Goal: Contribute content: Contribute content

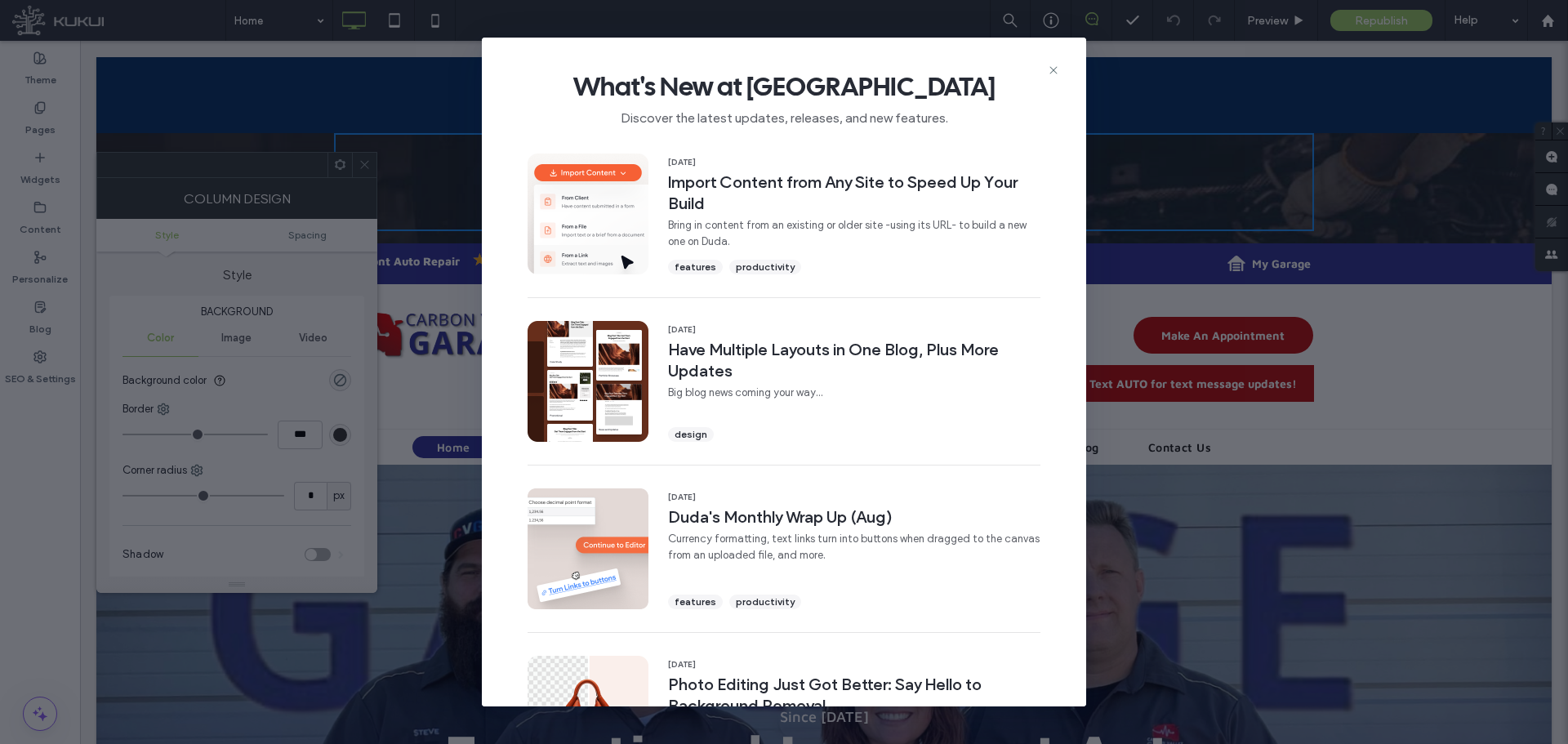
click at [441, 88] on div "What's New at Duda Discover the latest updates, releases, and new features. 16 …" at bounding box center [784, 372] width 1568 height 744
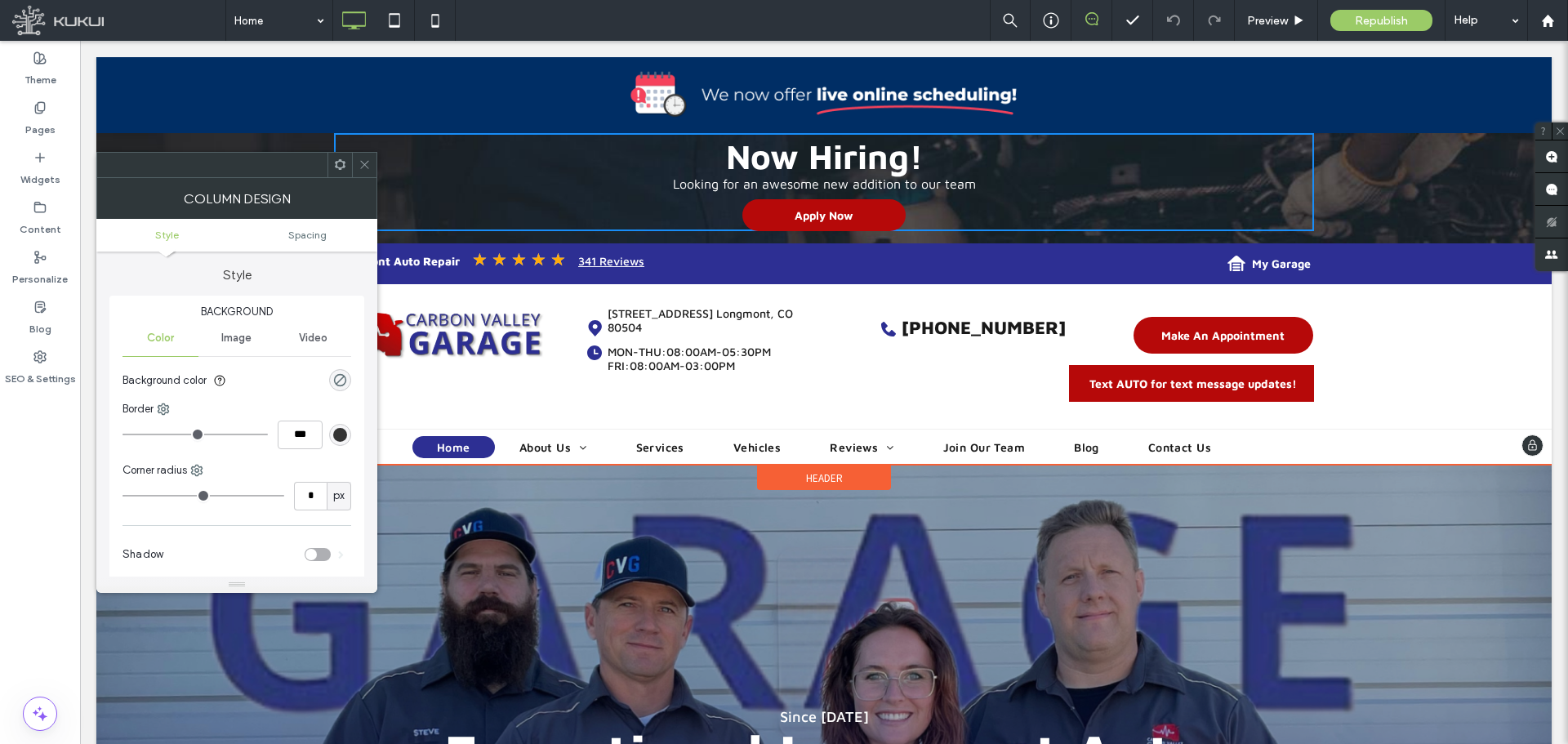
click at [500, 96] on img at bounding box center [824, 95] width 1455 height 76
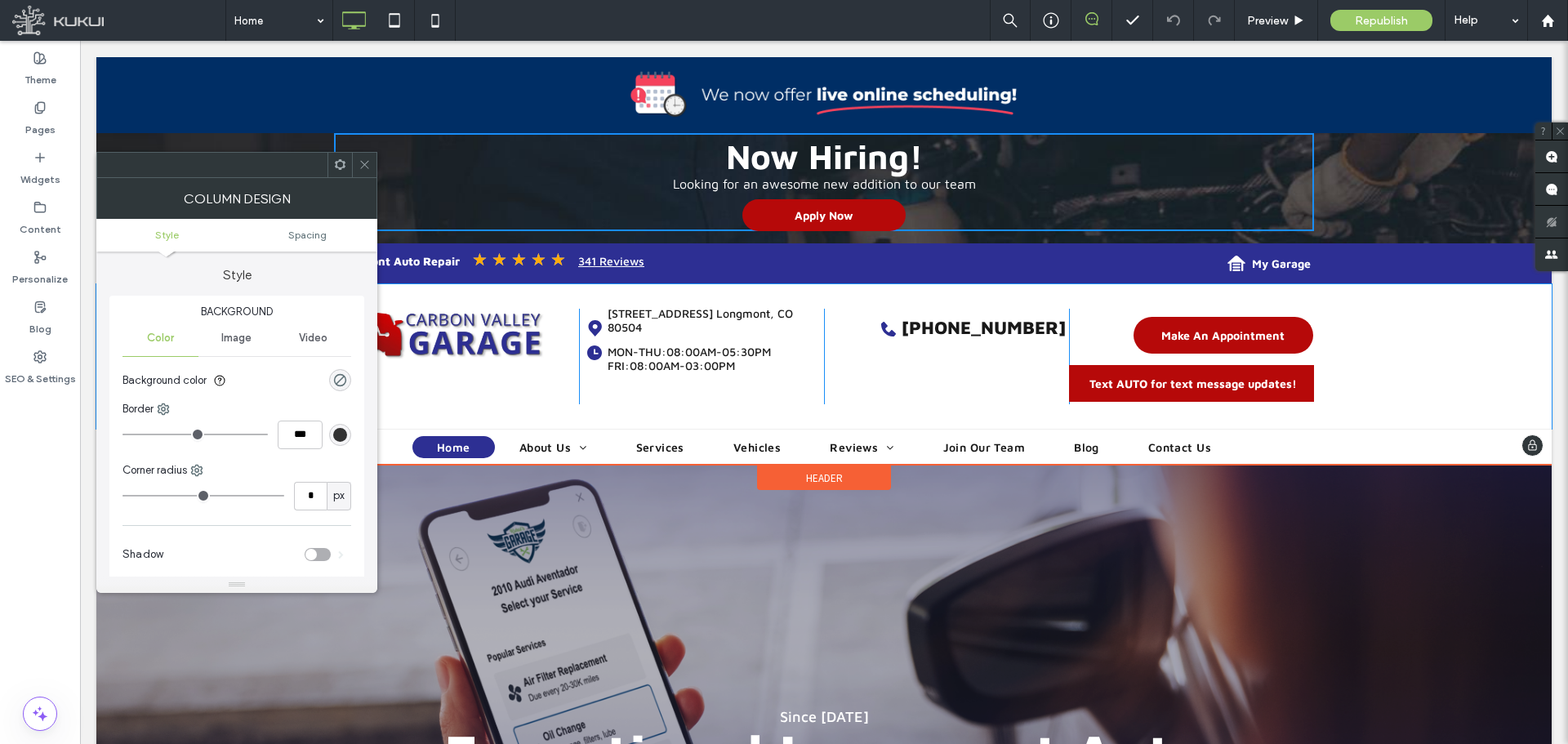
click at [874, 369] on div "(720) 378-7888 Click To Paste" at bounding box center [946, 356] width 245 height 96
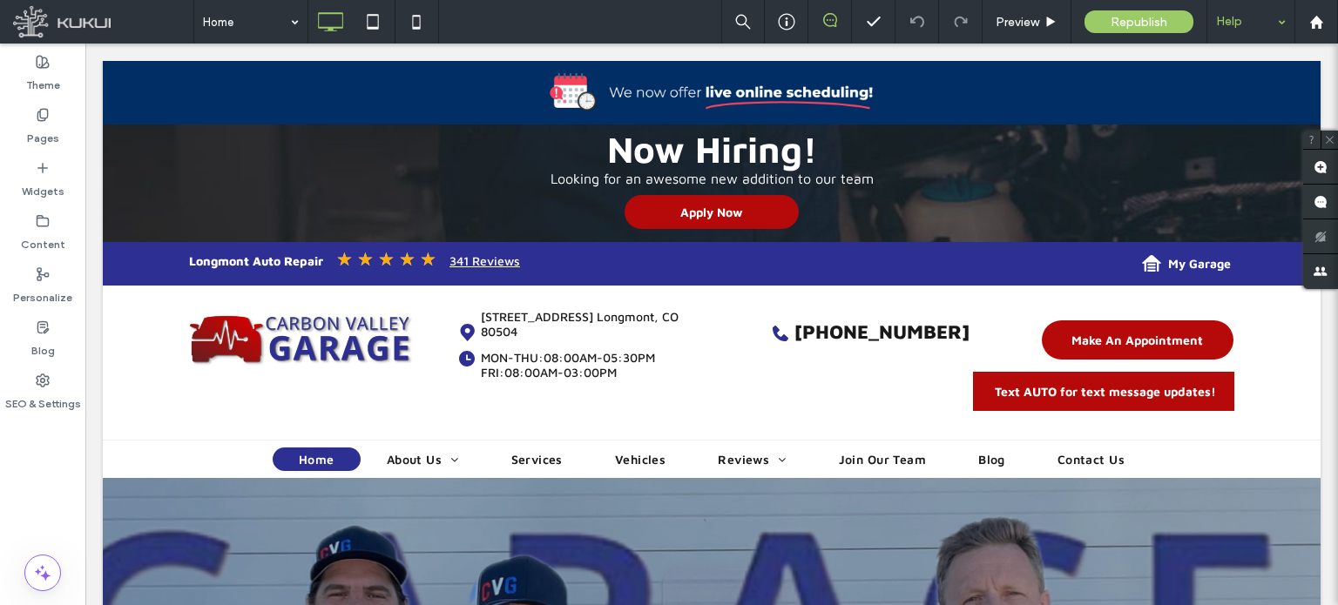
click at [1283, 28] on div "Help" at bounding box center [1250, 22] width 87 height 44
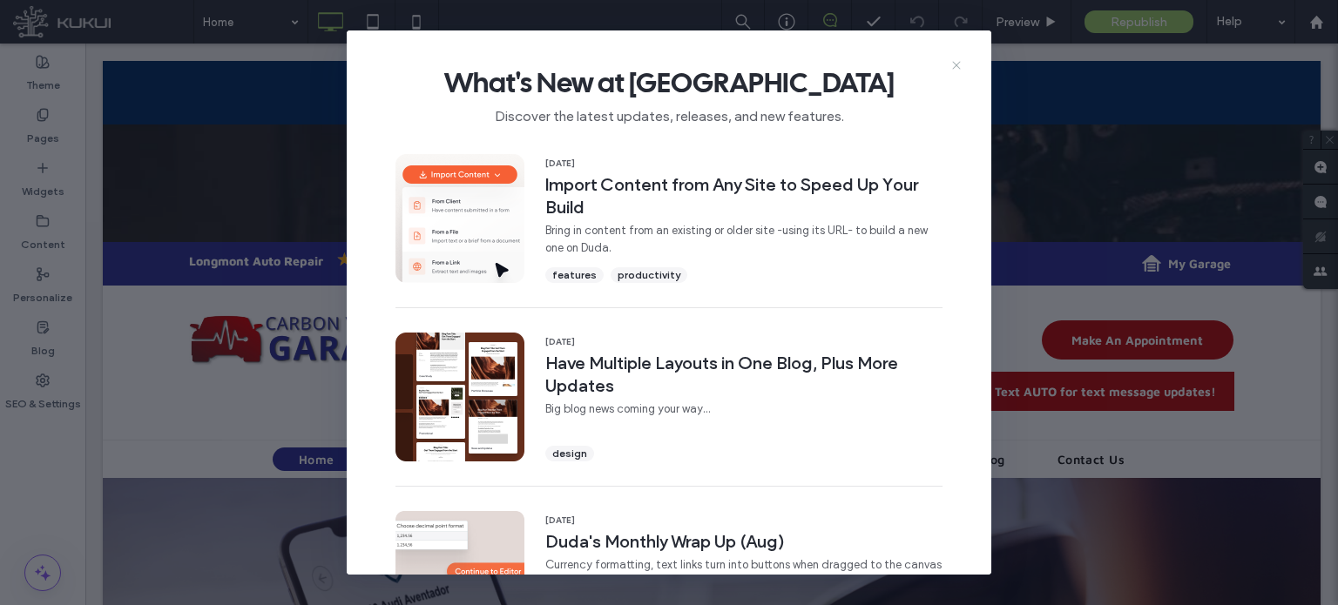
click at [958, 63] on use at bounding box center [956, 65] width 8 height 8
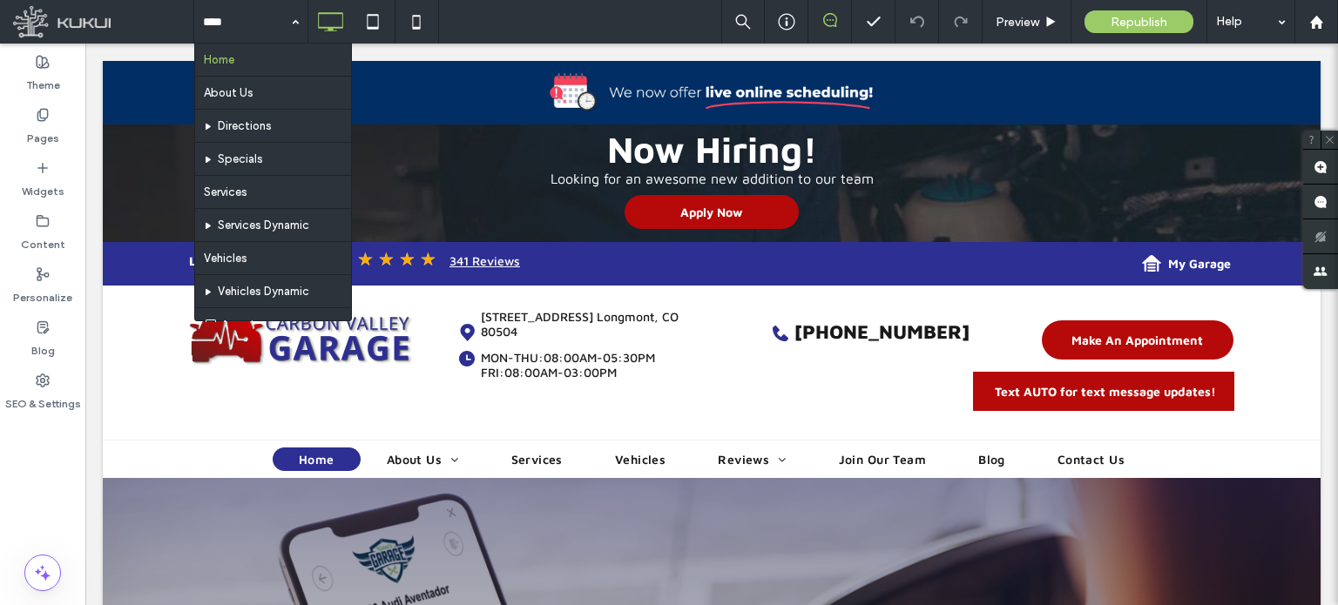
click at [549, 17] on div "Home About Us Directions Specials Services Services Dynamic Vehicles Vehicles D…" at bounding box center [765, 22] width 1145 height 44
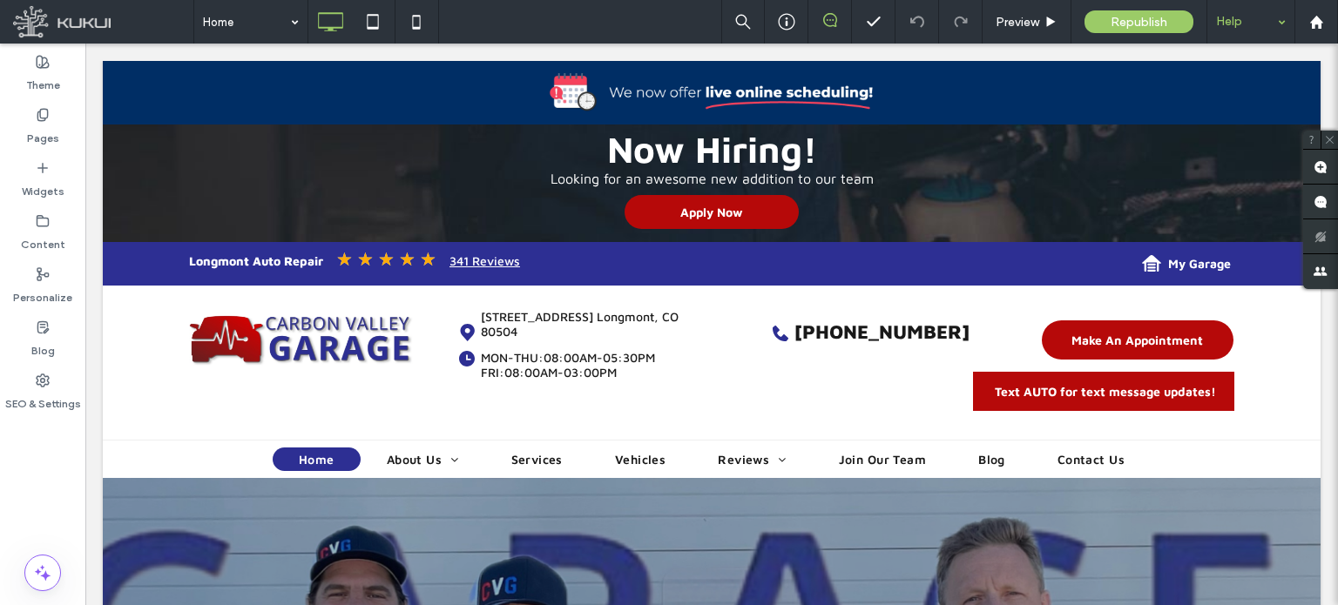
click at [1276, 25] on div "Help" at bounding box center [1250, 22] width 87 height 44
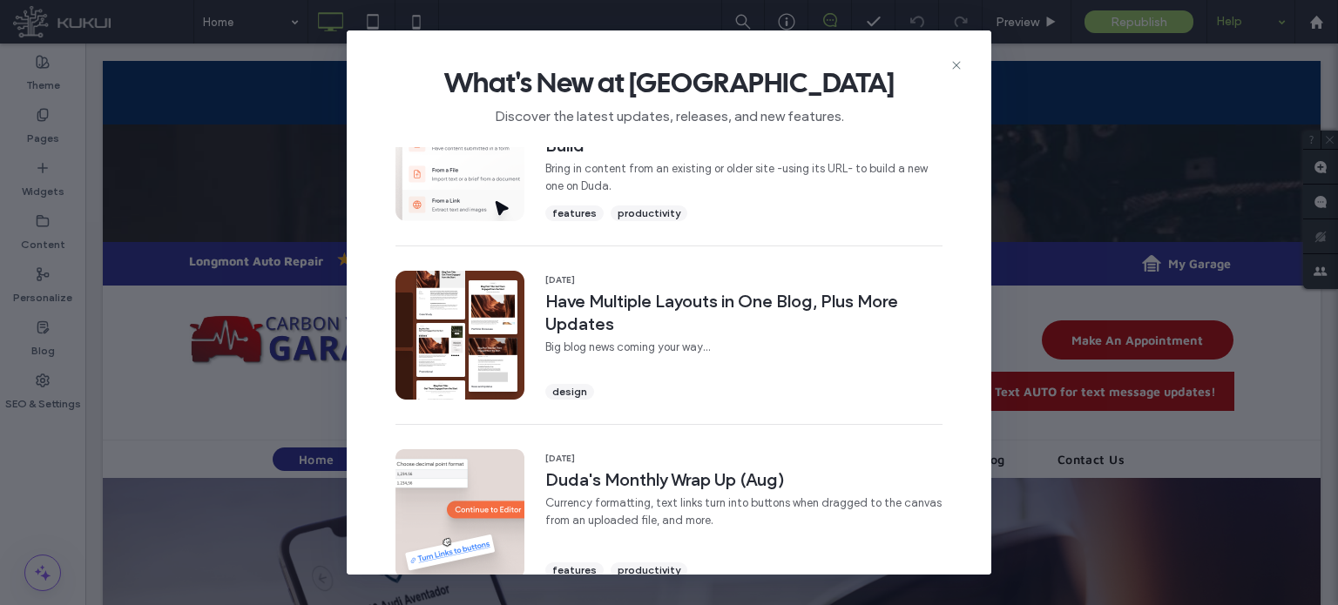
scroll to position [87, 0]
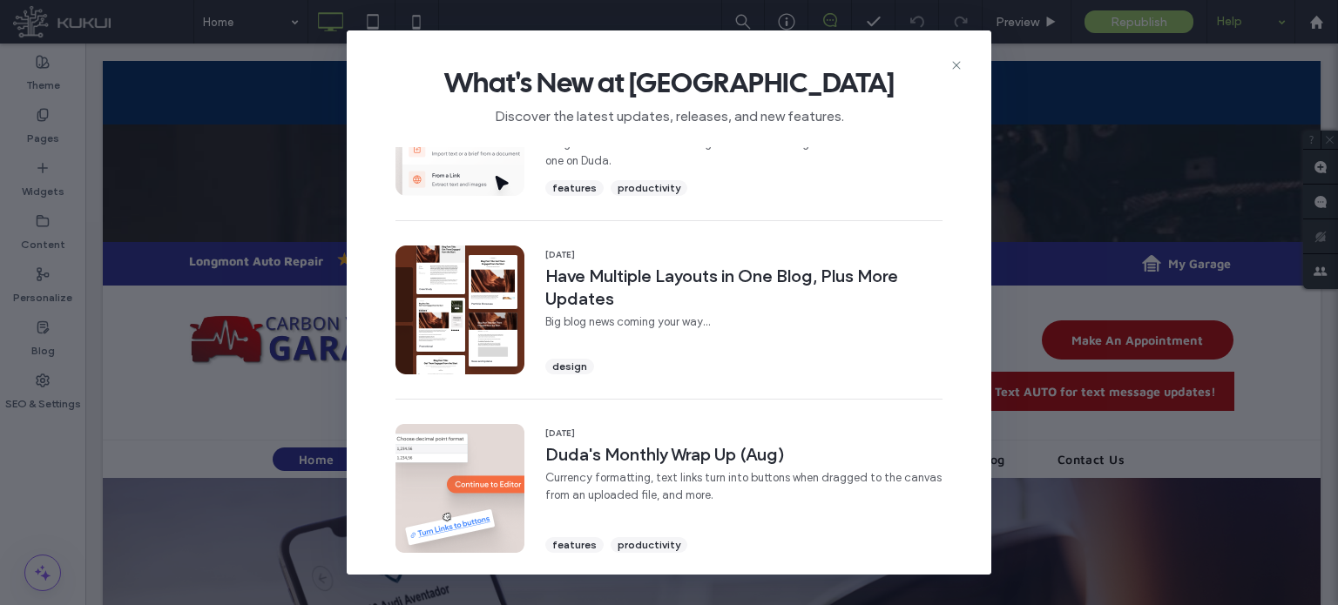
click at [964, 59] on div "What's New at Duda Discover the latest updates, releases, and new features." at bounding box center [669, 88] width 645 height 117
click at [958, 64] on use at bounding box center [956, 65] width 8 height 8
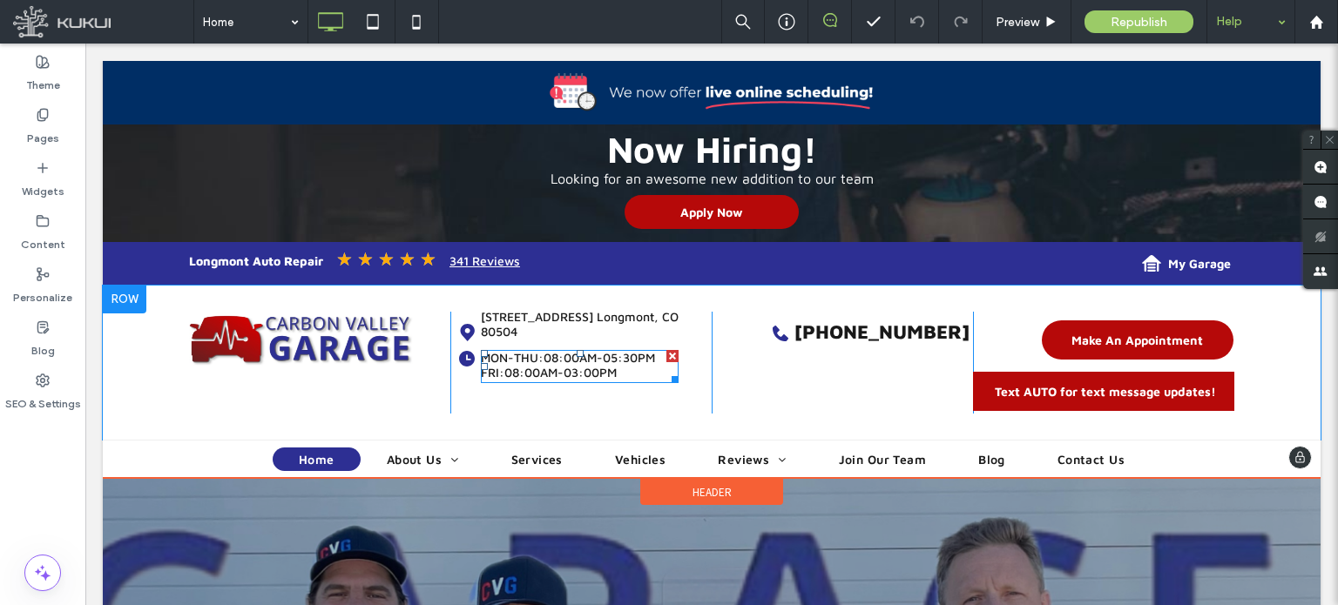
click at [560, 358] on span at bounding box center [580, 366] width 198 height 33
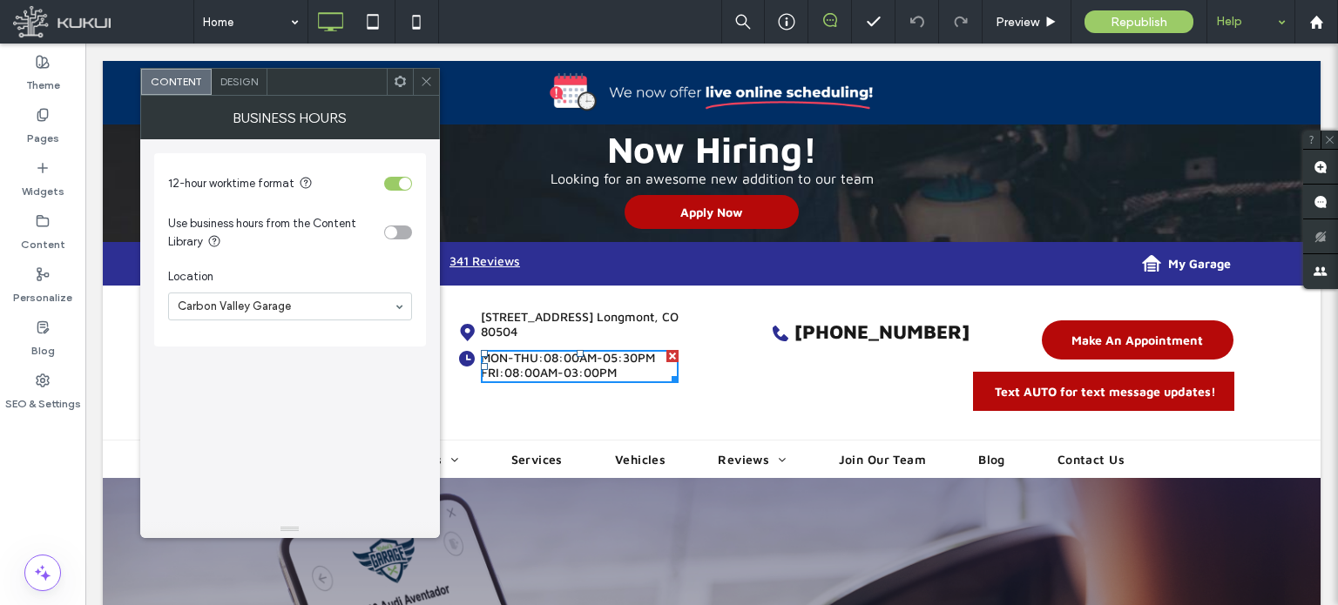
click at [240, 82] on span "Design" at bounding box center [238, 81] width 37 height 13
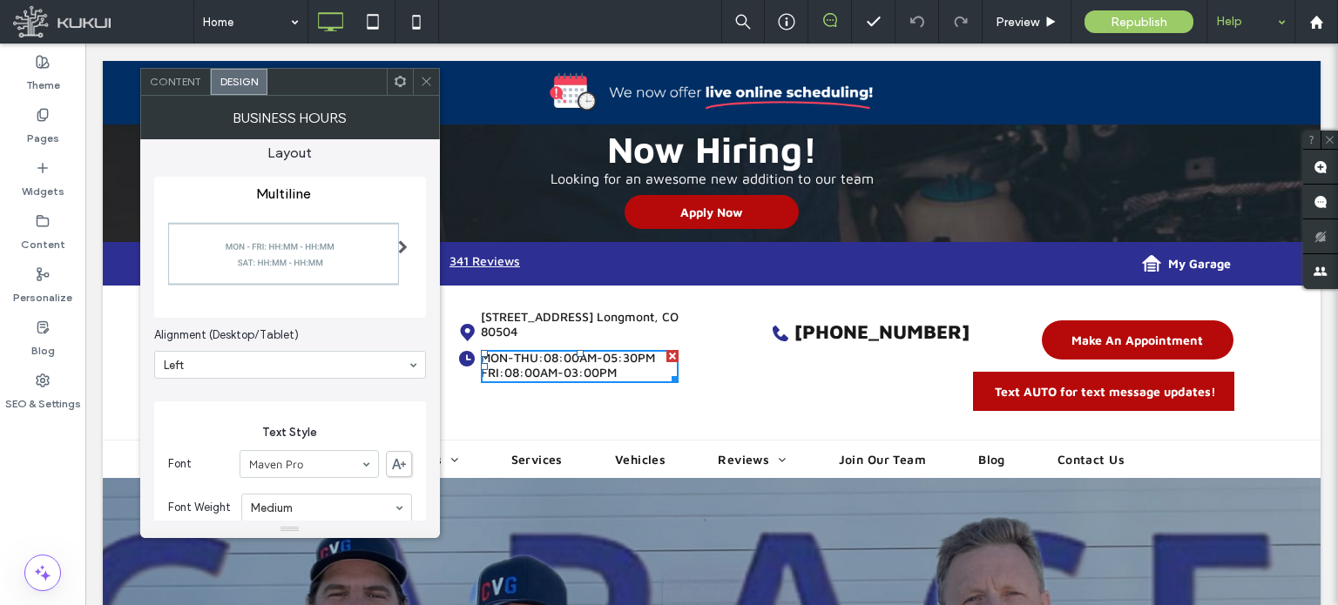
scroll to position [0, 0]
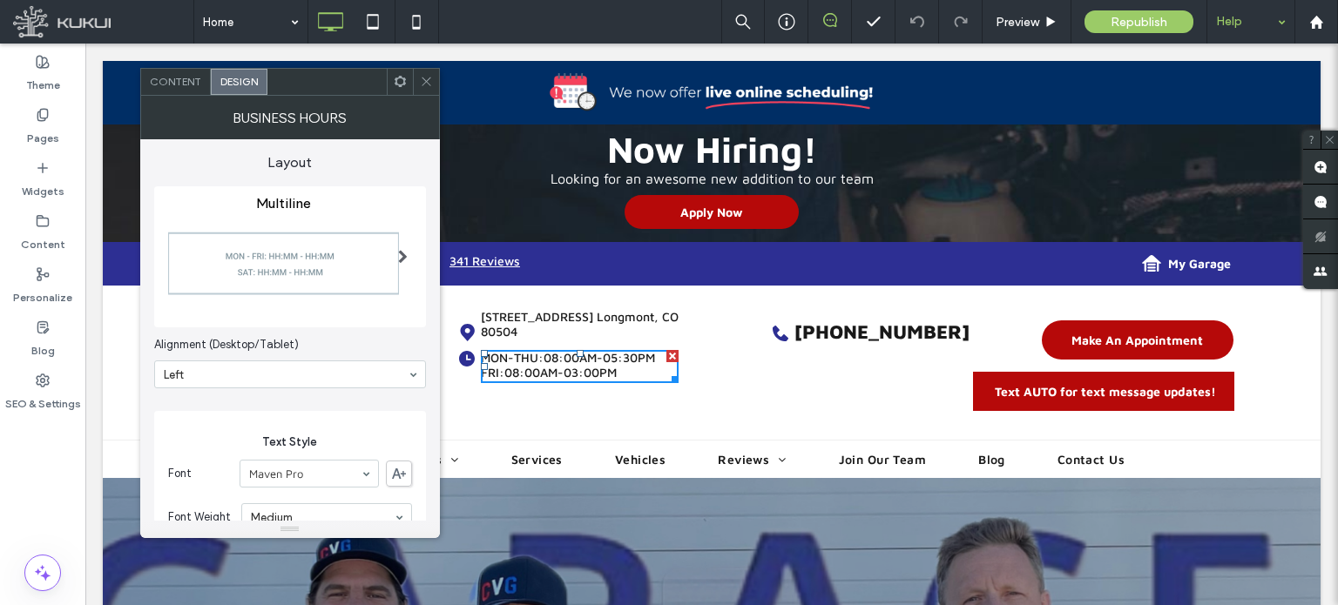
click at [341, 265] on img at bounding box center [283, 264] width 231 height 105
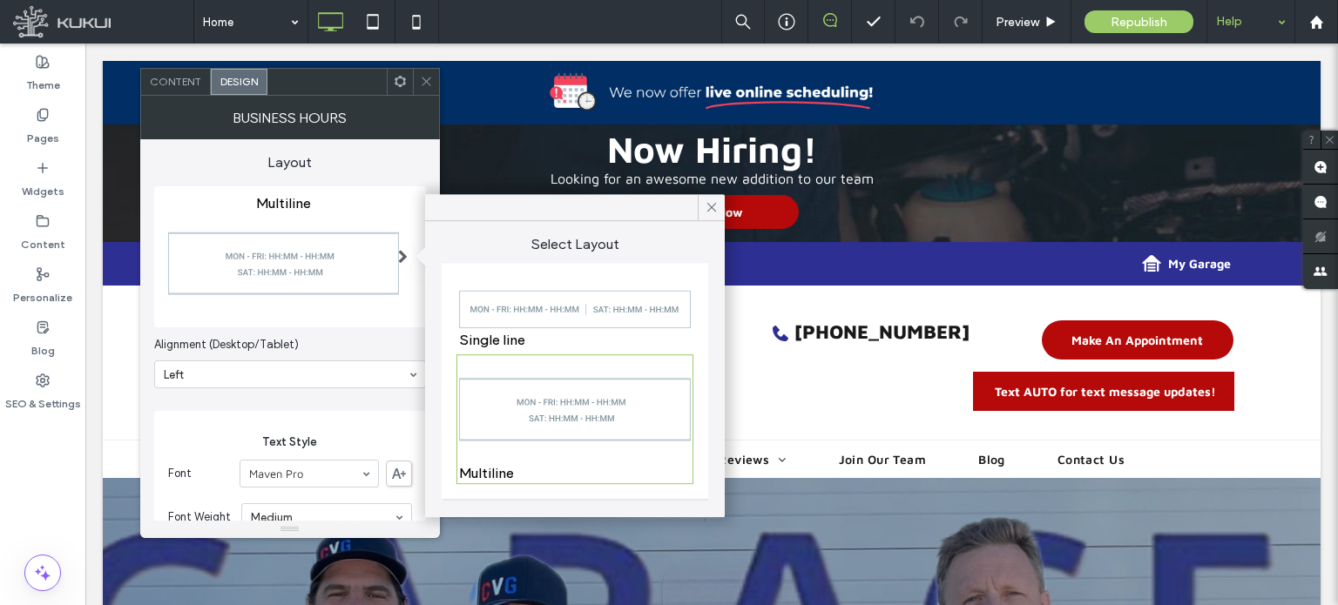
click at [500, 466] on div "Multiline" at bounding box center [575, 419] width 232 height 125
click at [184, 86] on span "Content" at bounding box center [175, 81] width 51 height 13
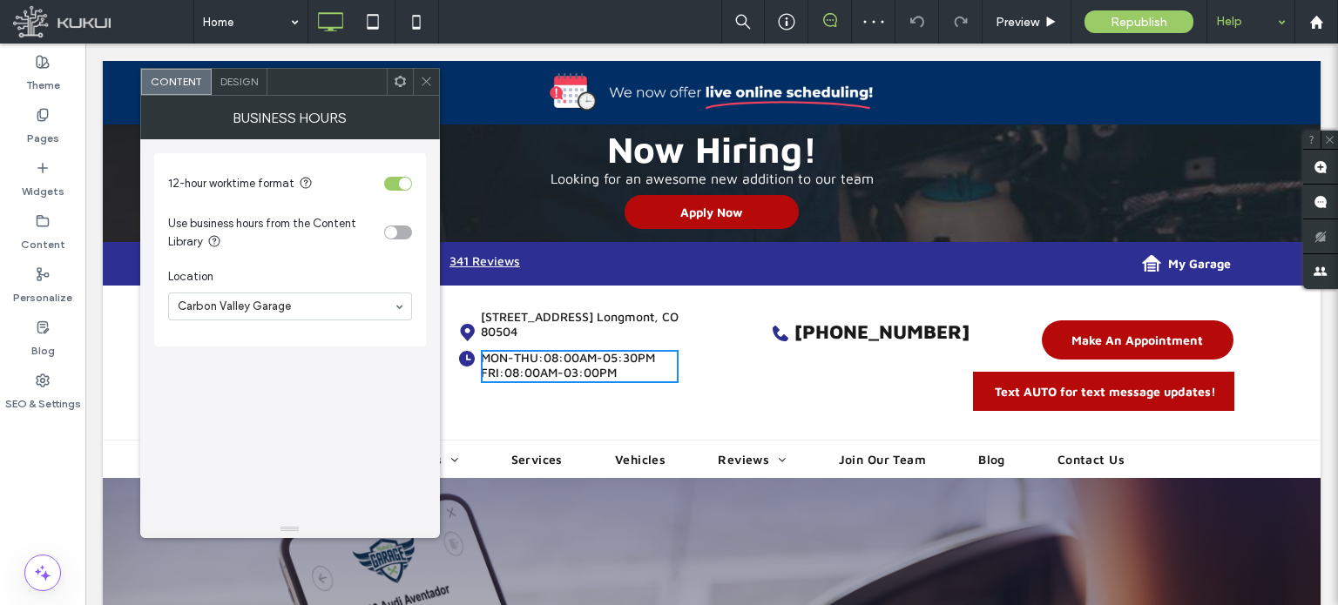
click at [308, 260] on section "Location Carbon Valley Garage" at bounding box center [290, 295] width 244 height 70
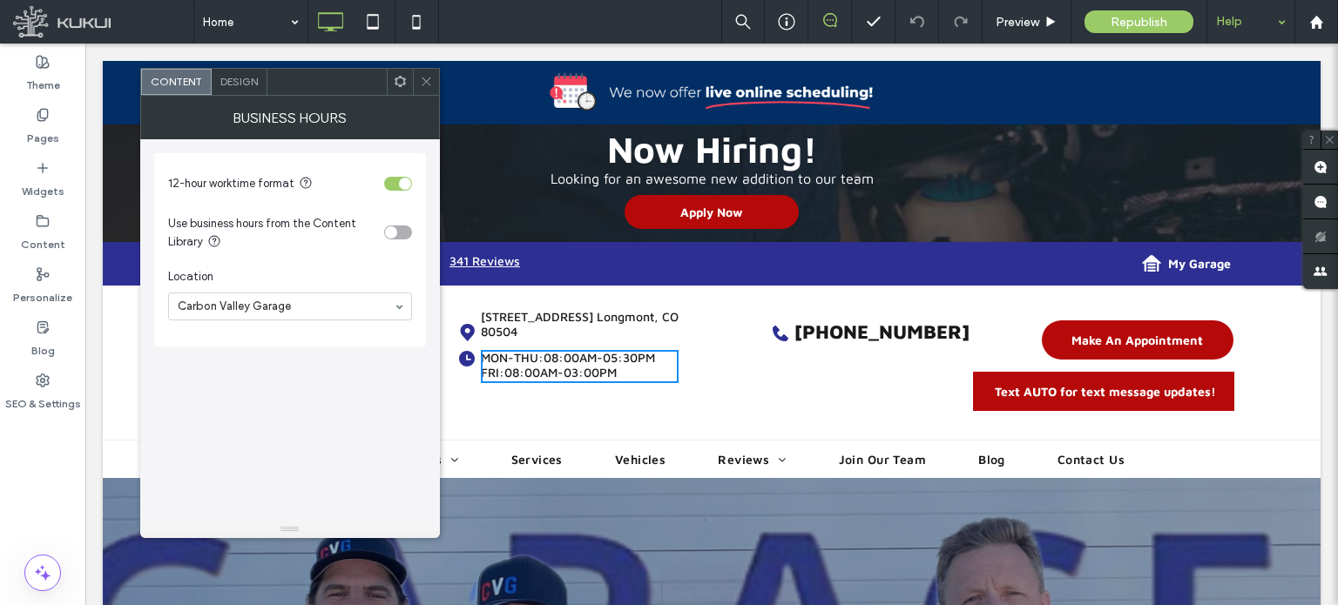
click at [425, 78] on icon at bounding box center [426, 81] width 13 height 13
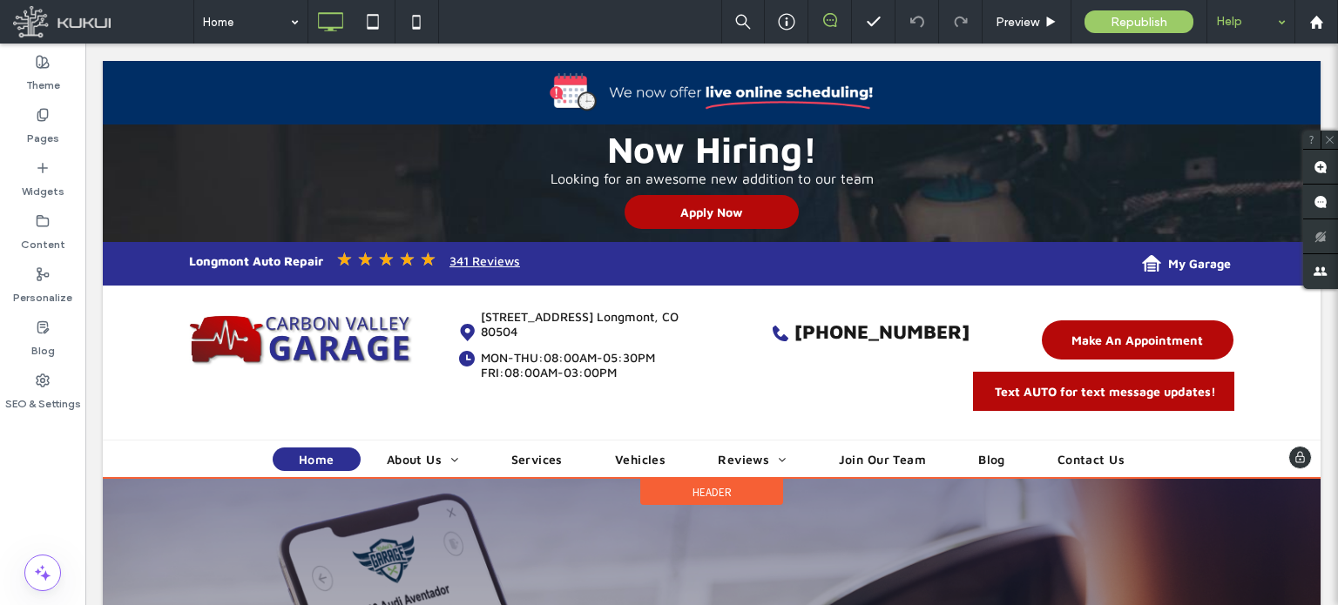
click at [1293, 456] on icon at bounding box center [1300, 457] width 15 height 14
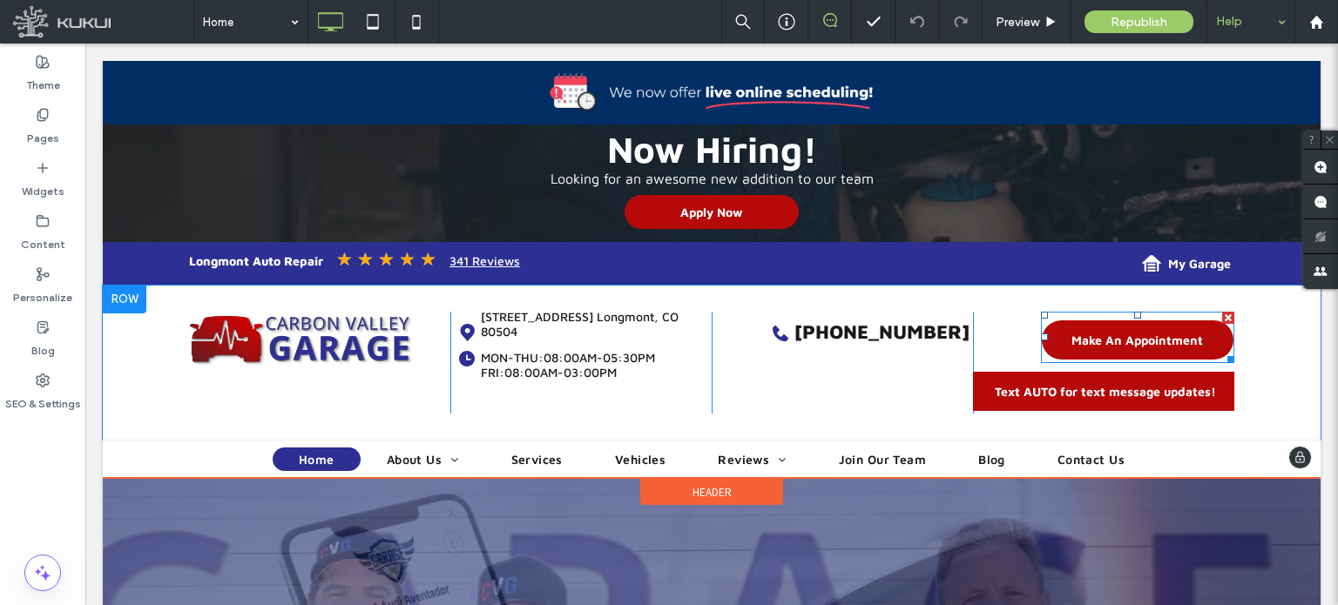
click at [1143, 339] on span at bounding box center [1137, 337] width 193 height 51
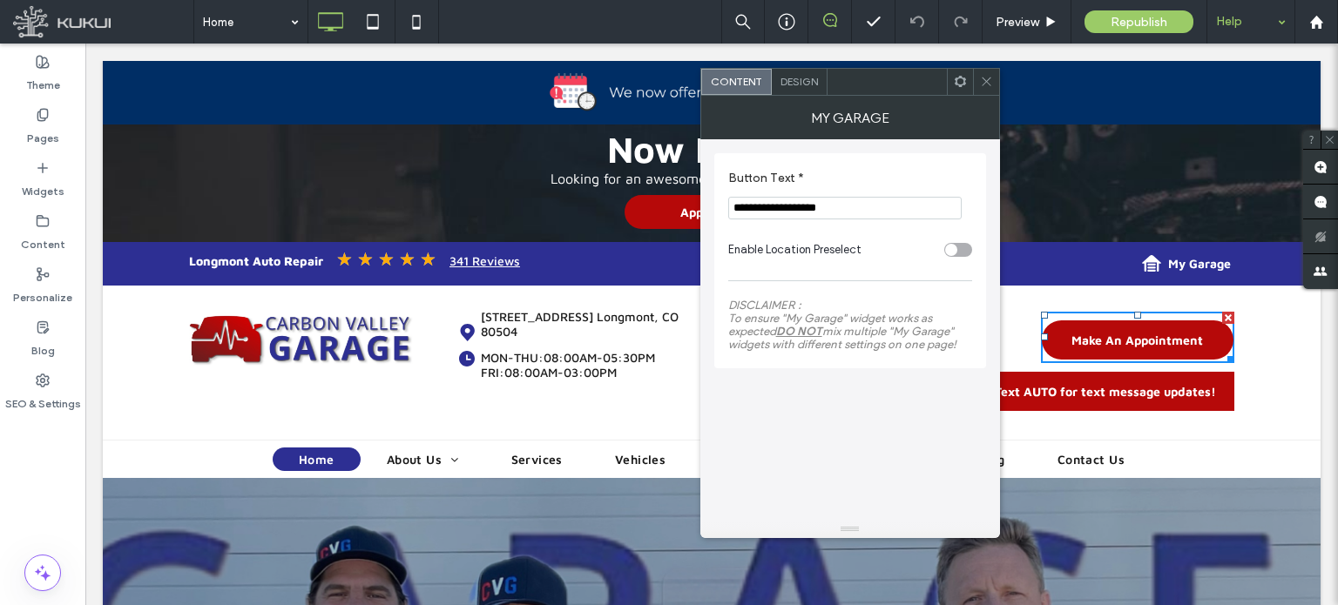
click at [989, 91] on span at bounding box center [986, 82] width 13 height 26
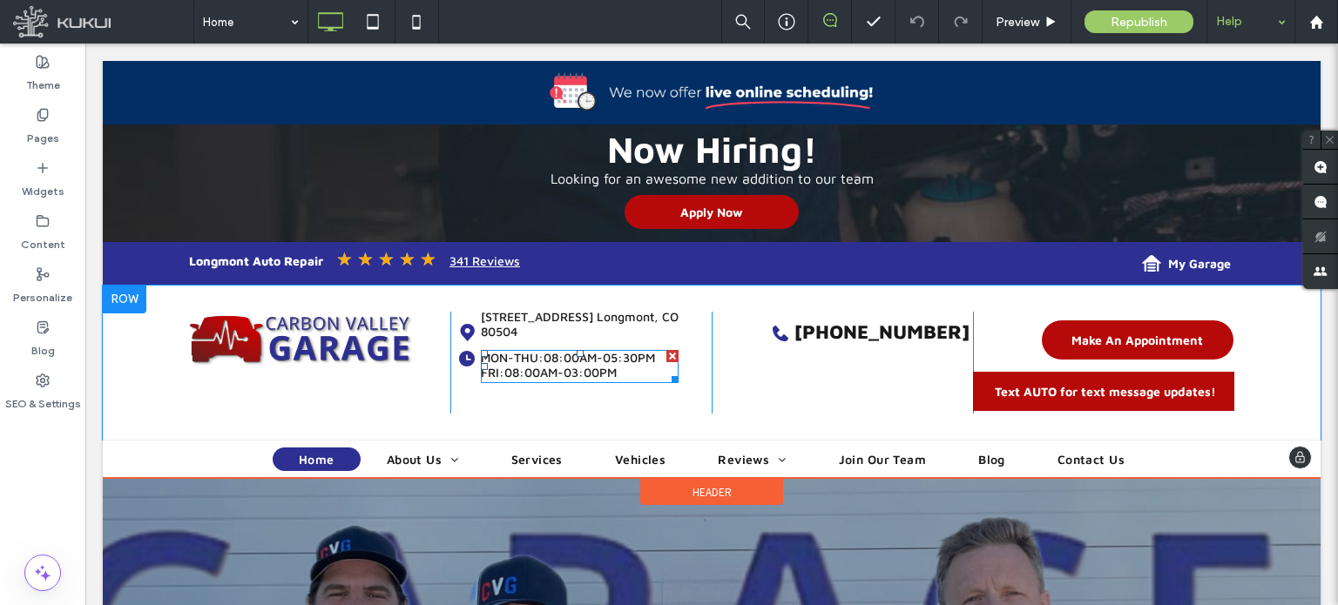
click at [600, 350] on span at bounding box center [580, 366] width 198 height 33
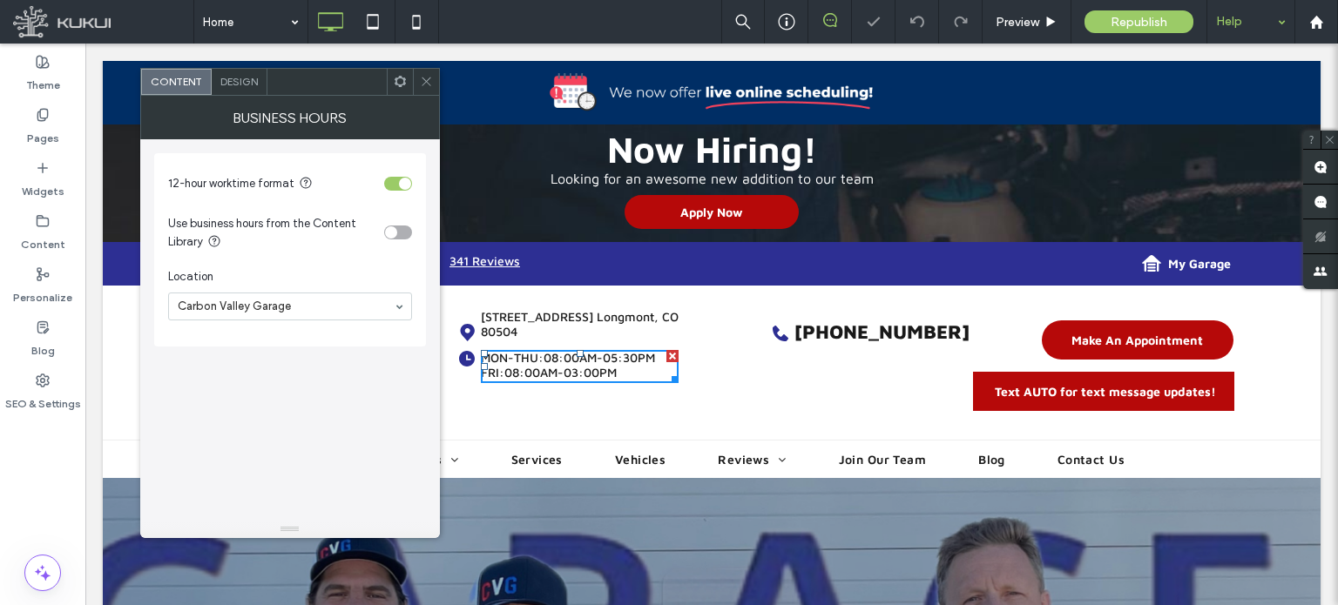
click at [402, 82] on icon at bounding box center [400, 81] width 13 height 13
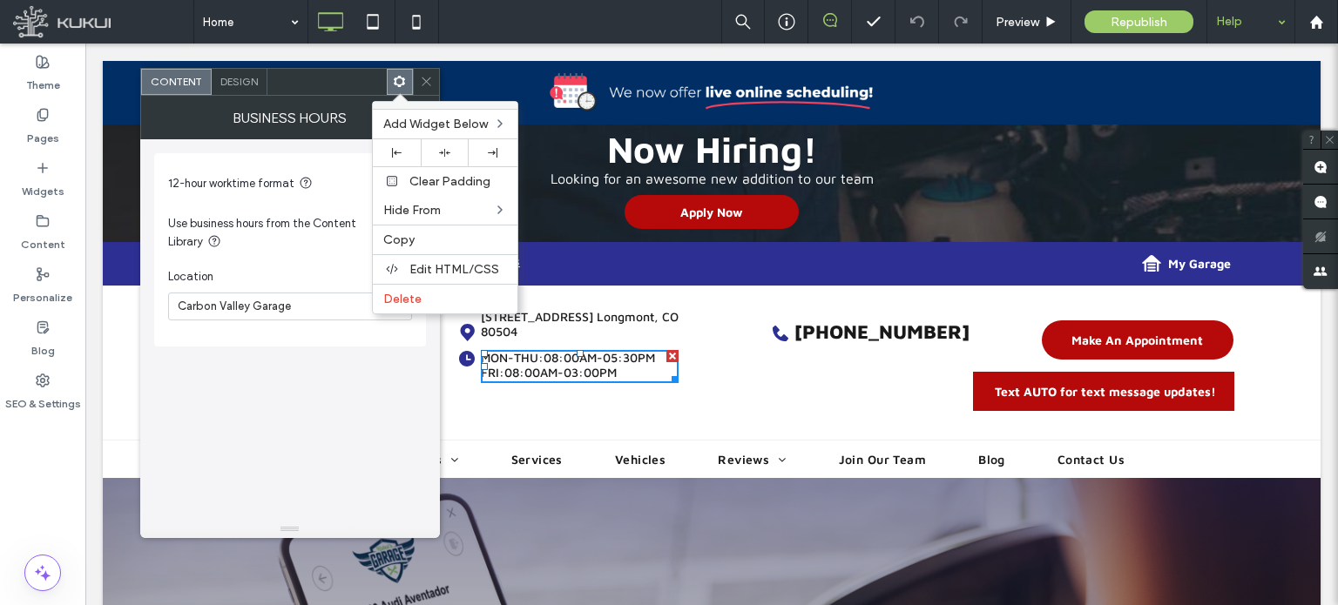
click at [422, 78] on use at bounding box center [426, 82] width 9 height 9
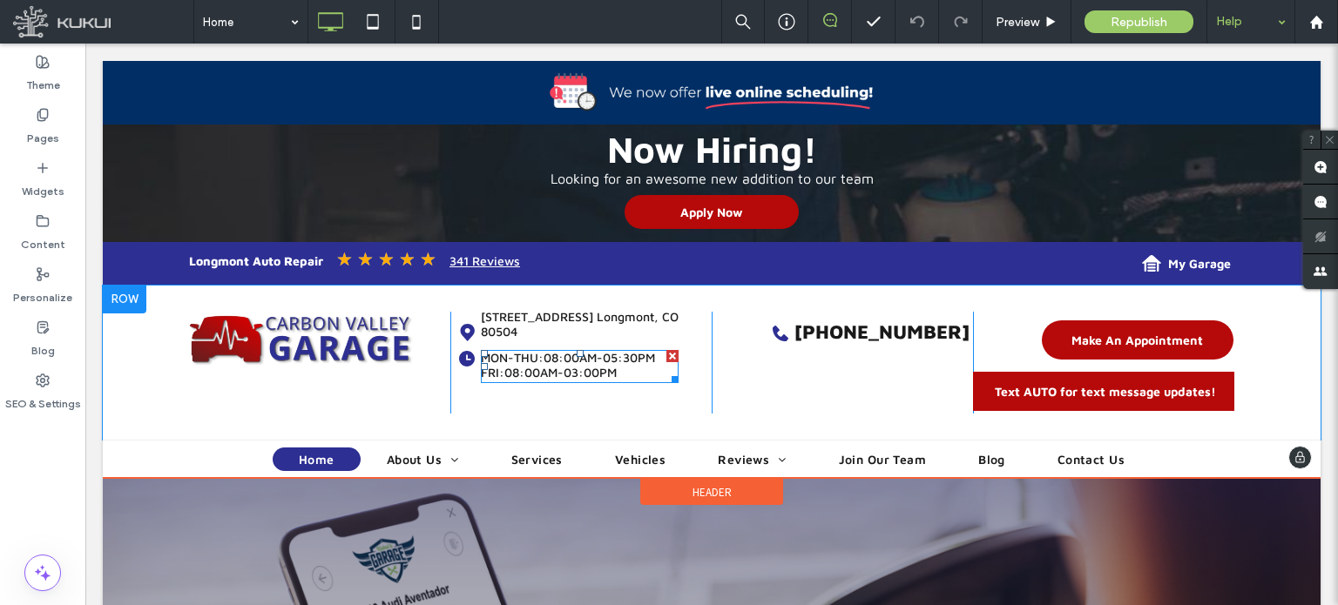
click at [568, 351] on span at bounding box center [580, 366] width 198 height 33
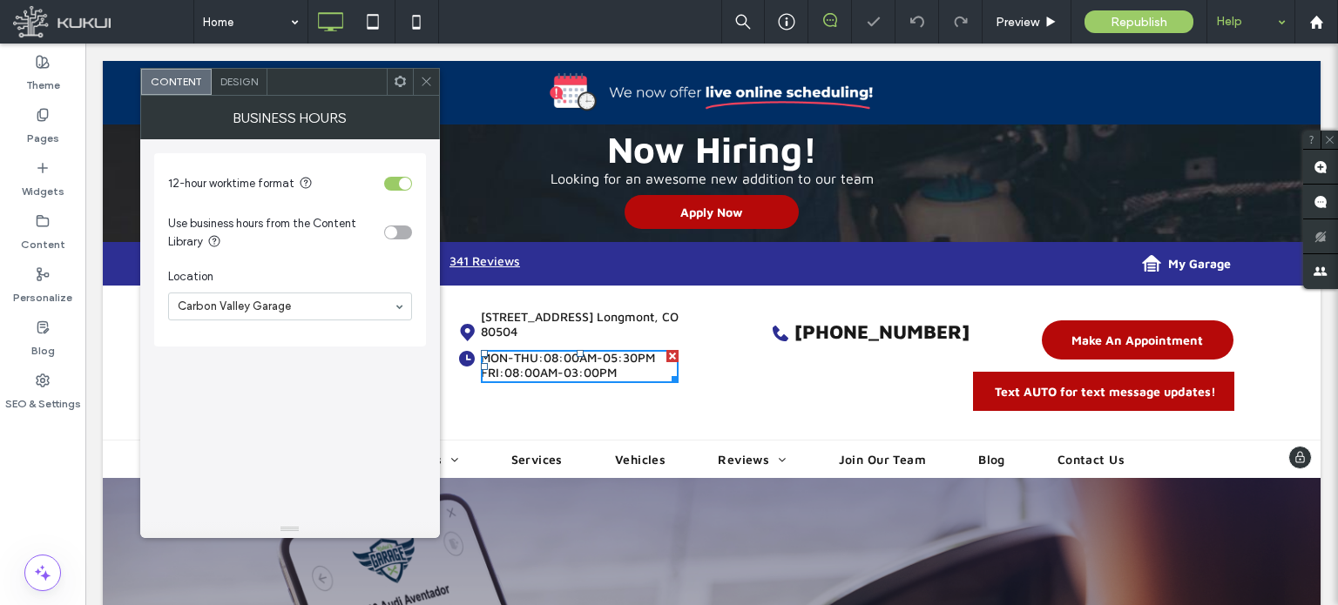
click at [579, 350] on span "08:00AM-05:30PM" at bounding box center [600, 357] width 112 height 15
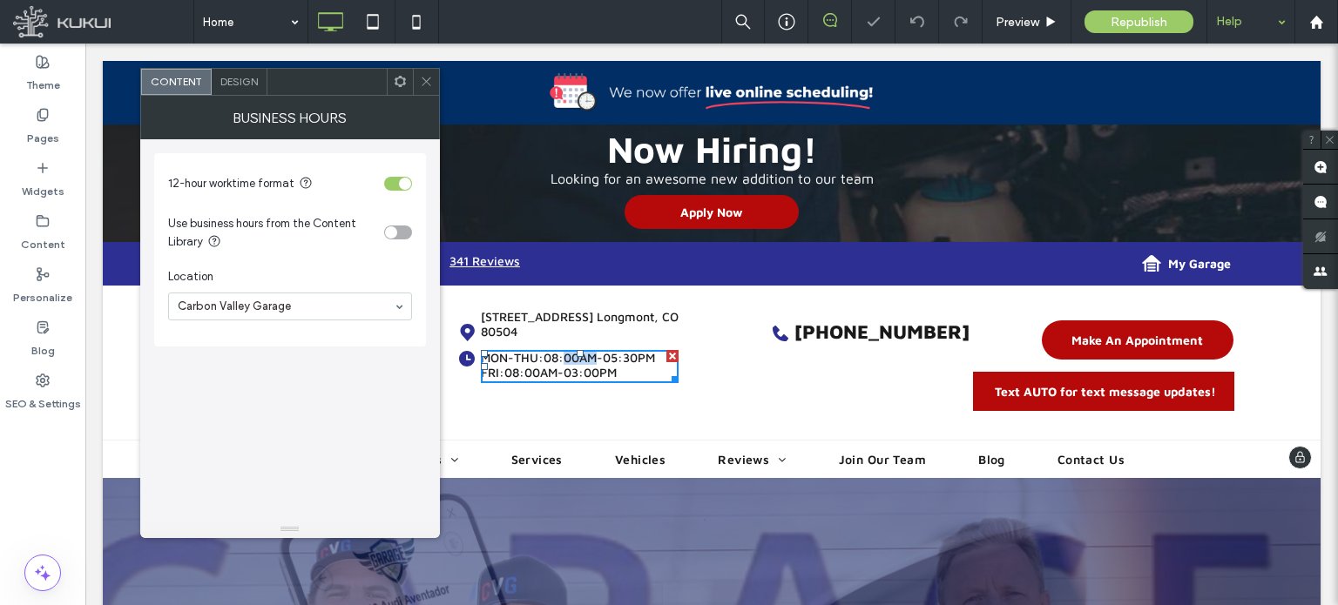
click at [580, 350] on span "08:00AM-05:30PM" at bounding box center [600, 357] width 112 height 15
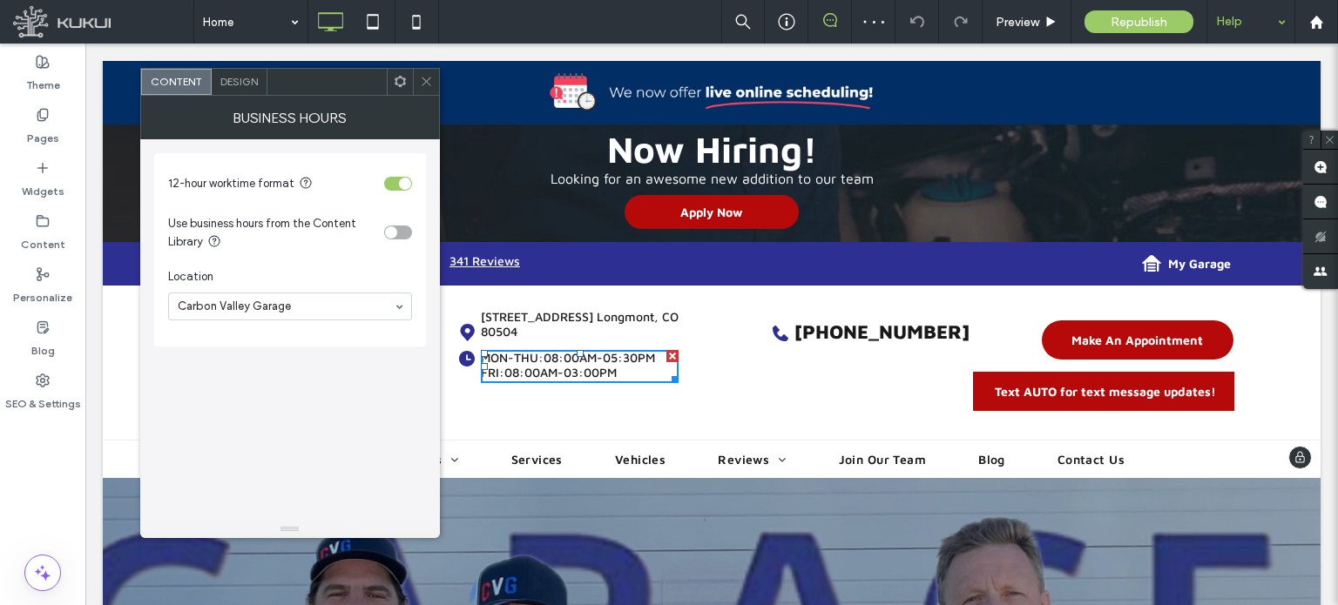
click at [712, 408] on div "(720) 378-7888 Click To Paste" at bounding box center [842, 363] width 261 height 102
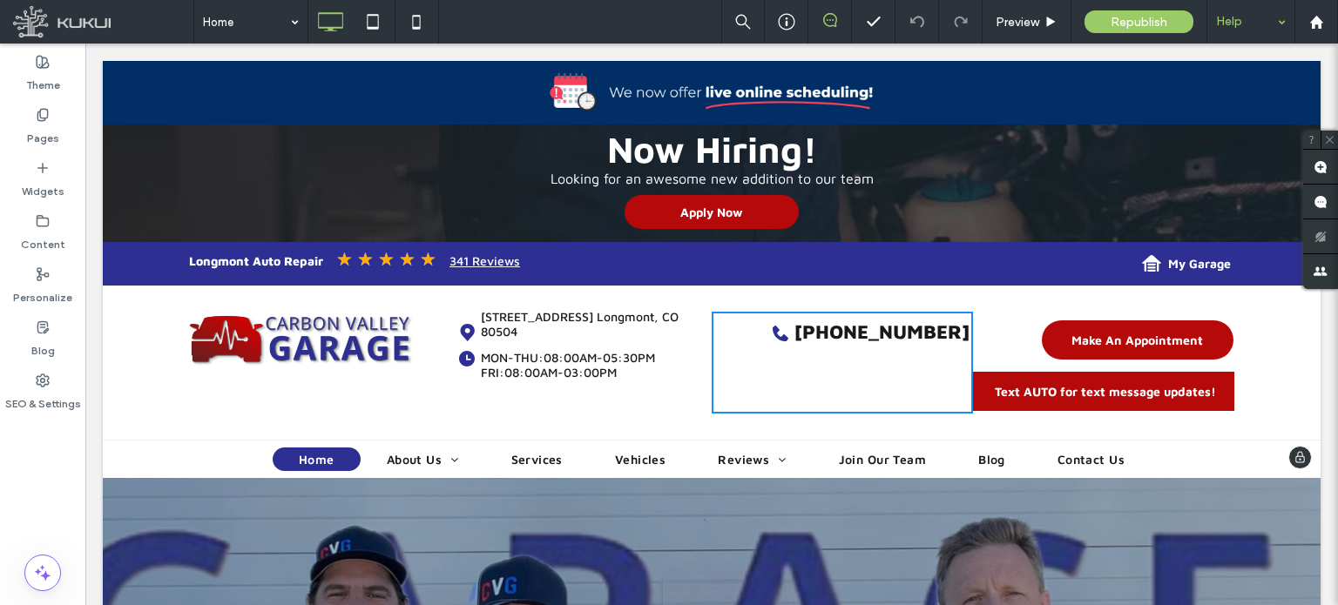
click at [795, 364] on div "(720) 378-7888 Click To Paste" at bounding box center [842, 363] width 261 height 102
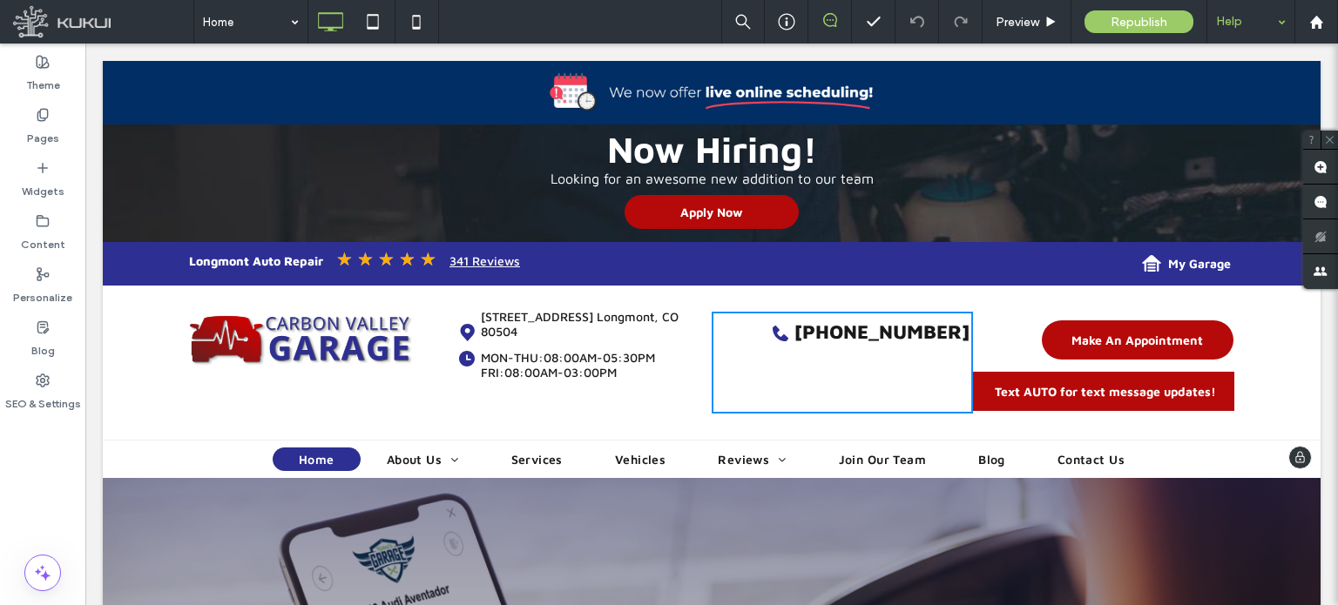
click at [323, 395] on div "Click To Paste" at bounding box center [319, 363] width 261 height 102
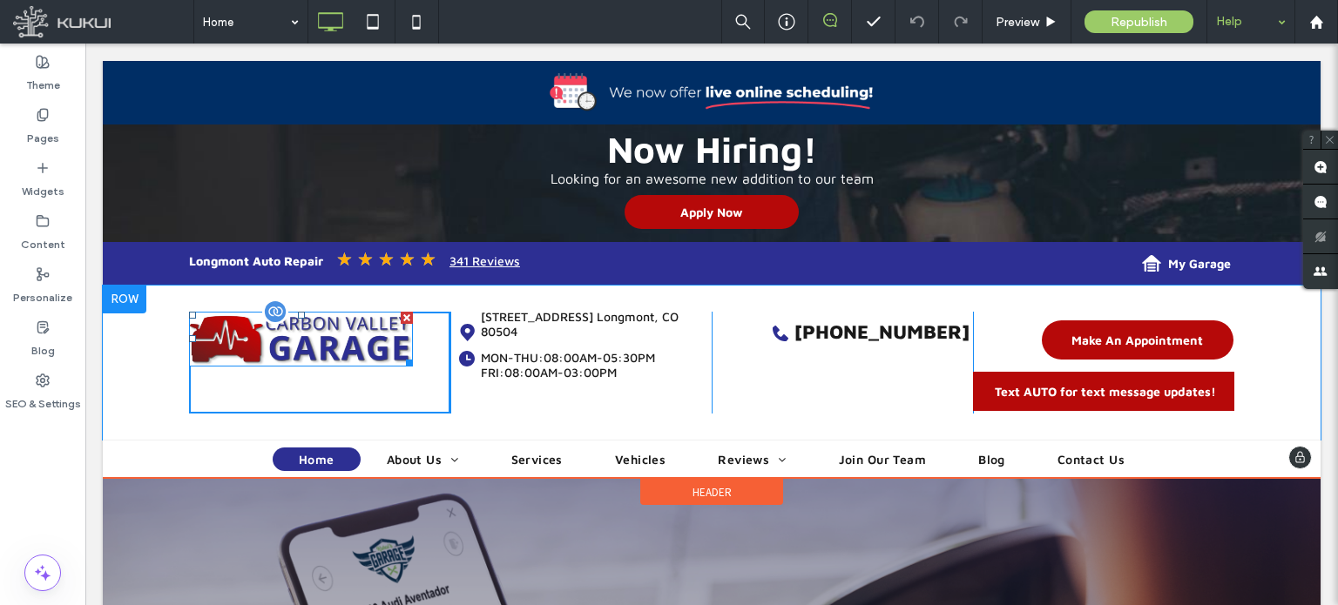
click at [306, 334] on img at bounding box center [301, 339] width 224 height 55
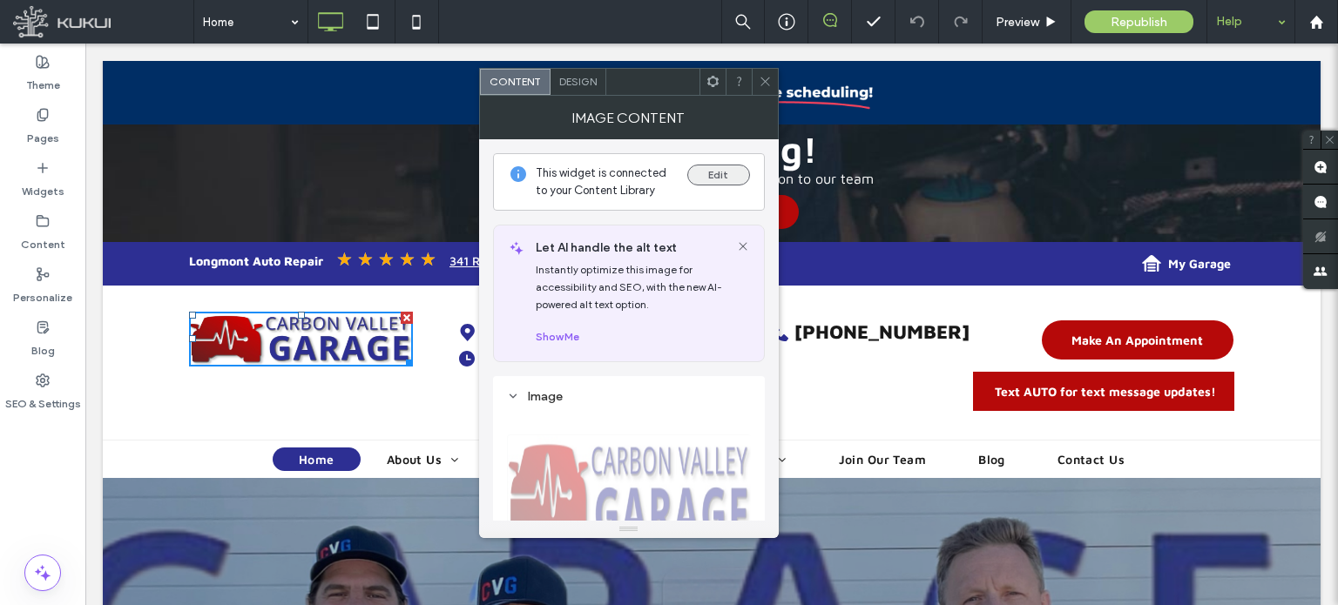
click at [708, 171] on button "Edit" at bounding box center [718, 175] width 63 height 21
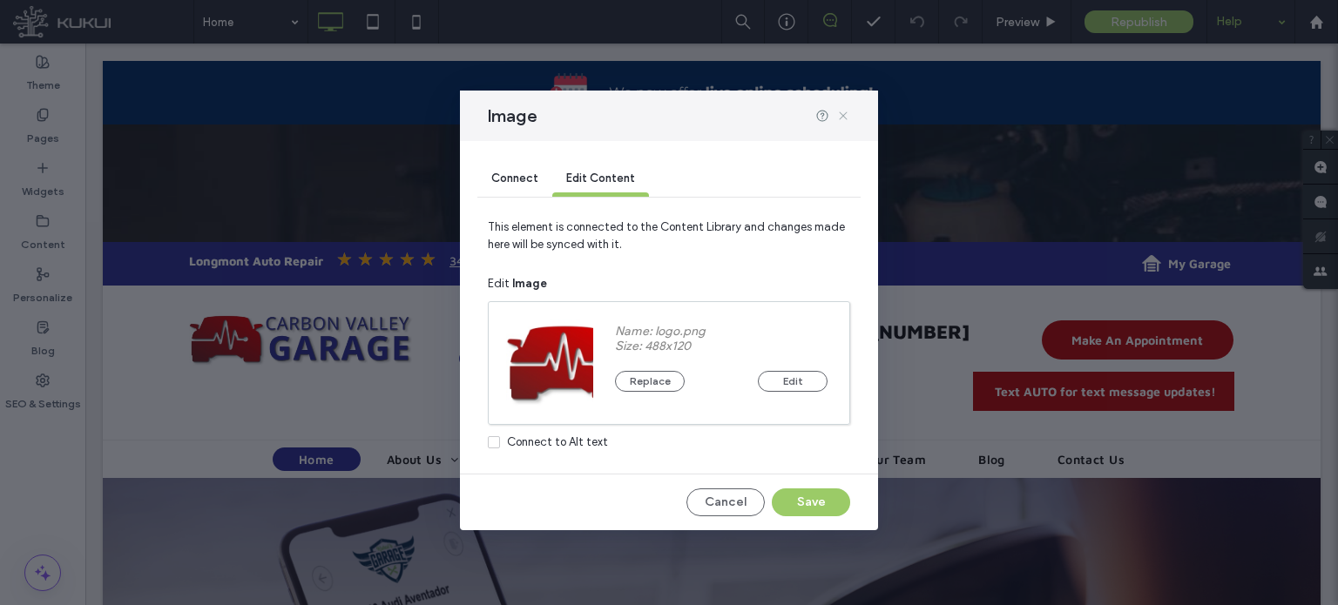
click at [845, 120] on icon at bounding box center [843, 116] width 14 height 14
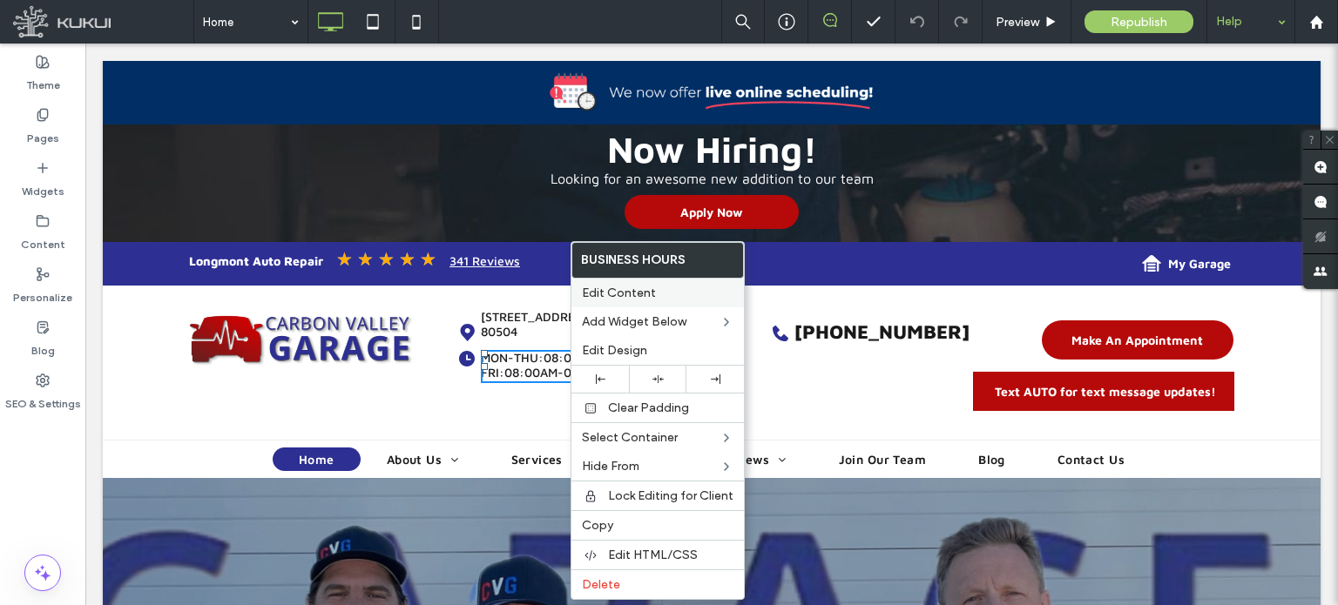
click at [631, 295] on span "Edit Content" at bounding box center [619, 293] width 74 height 15
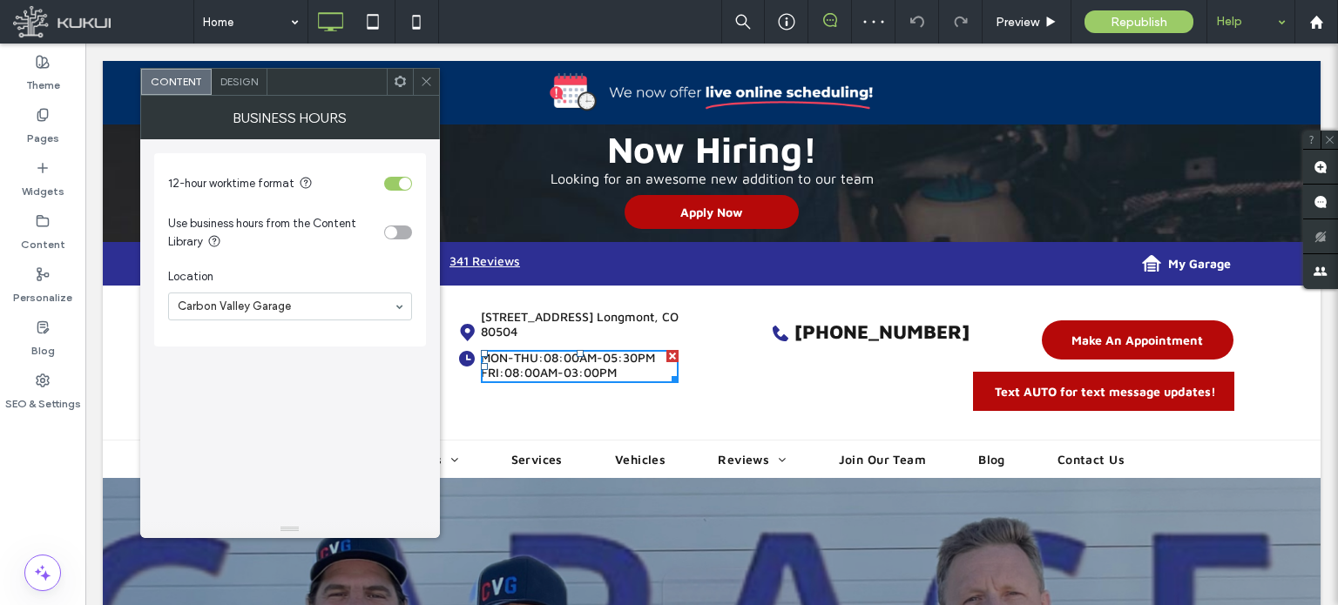
click at [418, 89] on div at bounding box center [426, 82] width 26 height 26
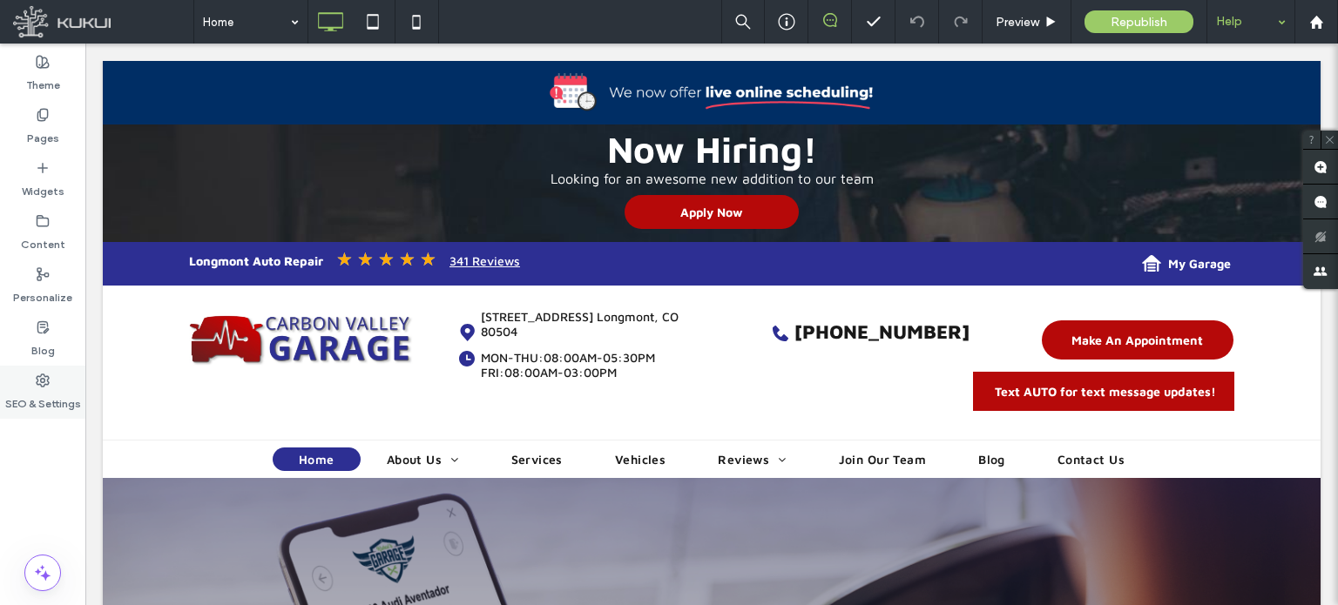
click at [51, 394] on label "SEO & Settings" at bounding box center [43, 400] width 76 height 24
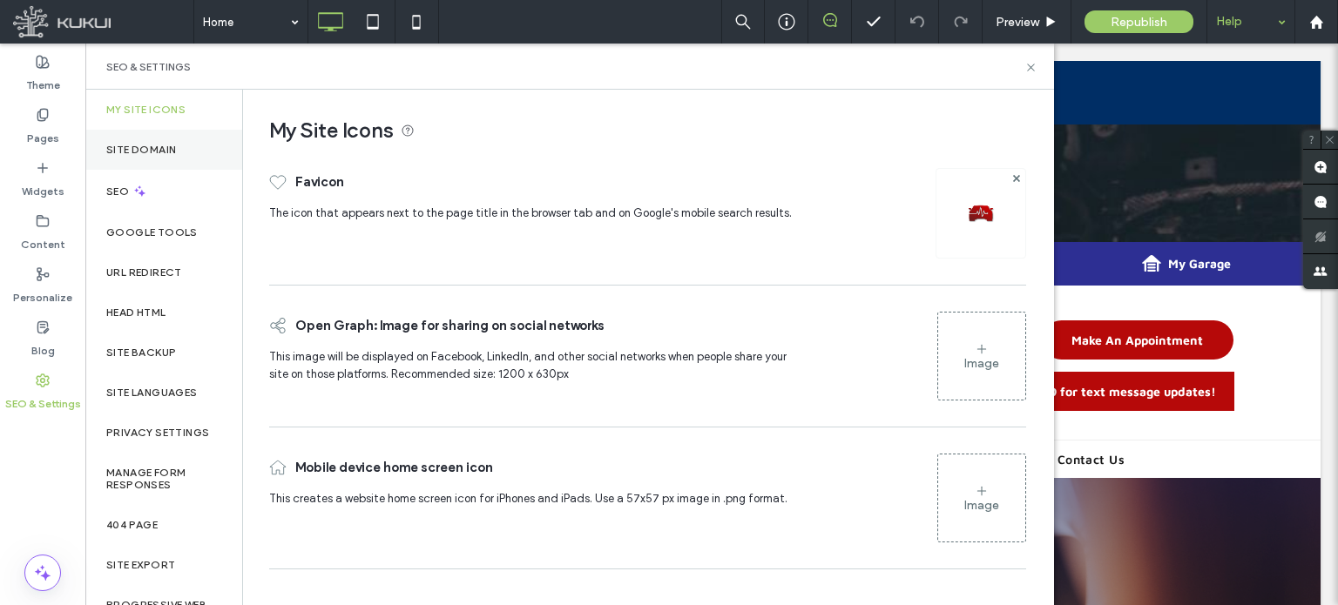
click at [194, 135] on div "Site Domain" at bounding box center [163, 150] width 157 height 40
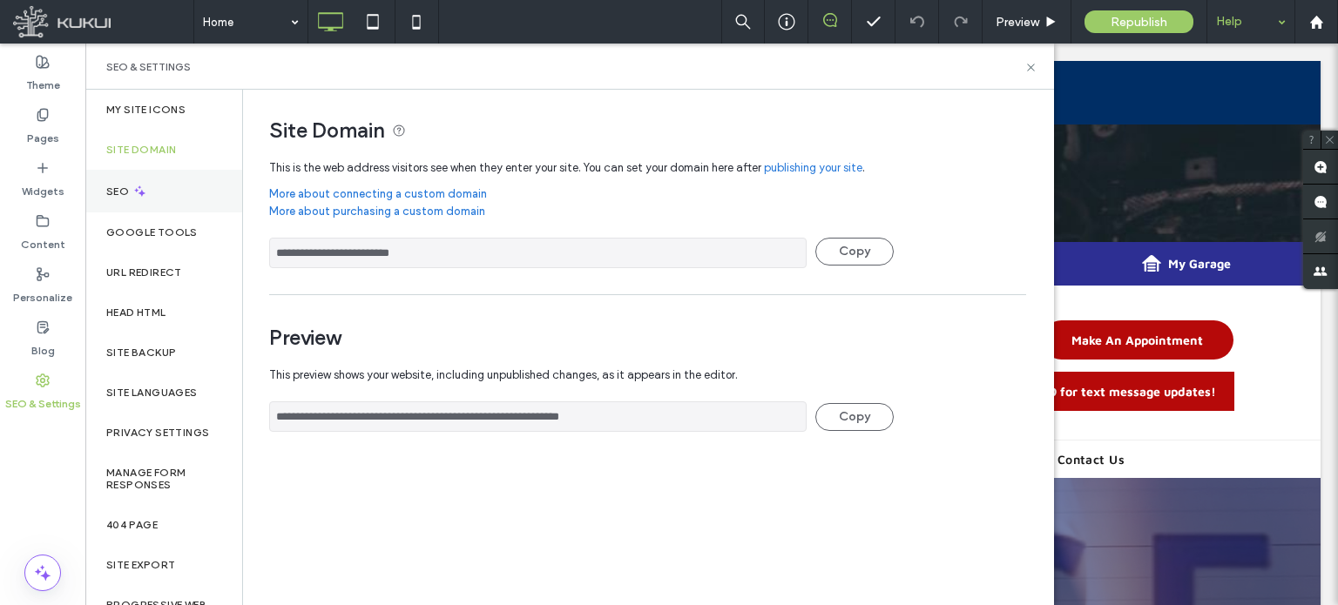
click at [164, 195] on div "SEO" at bounding box center [163, 191] width 157 height 43
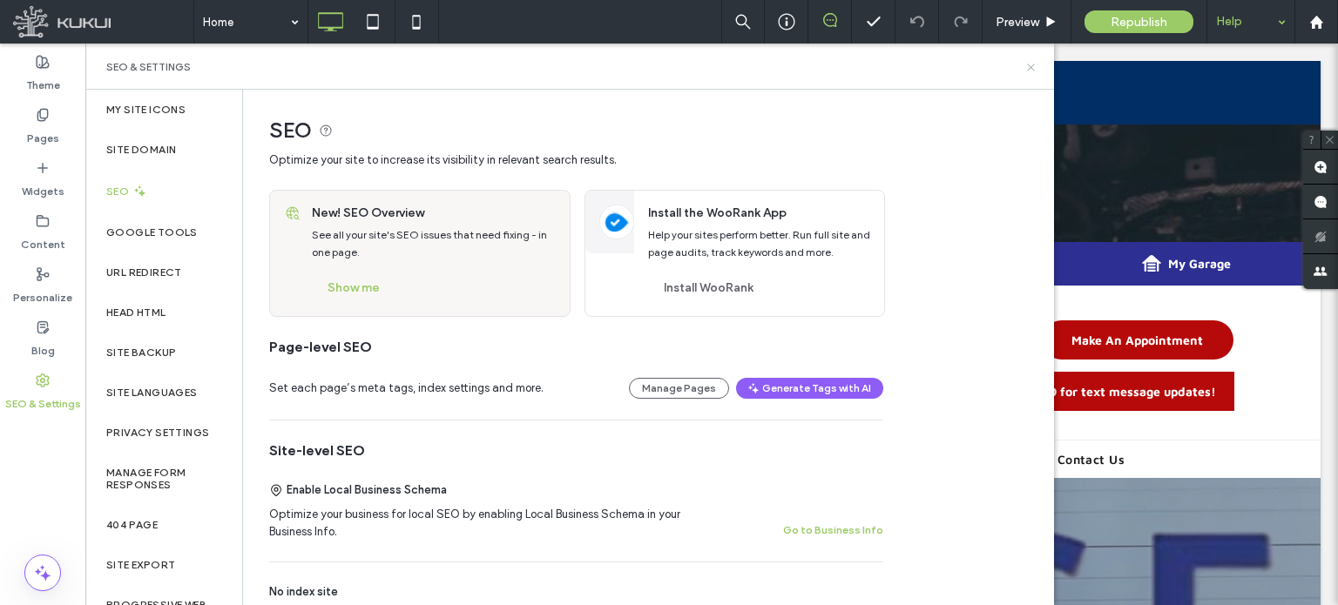
click at [1037, 63] on icon at bounding box center [1030, 67] width 13 height 13
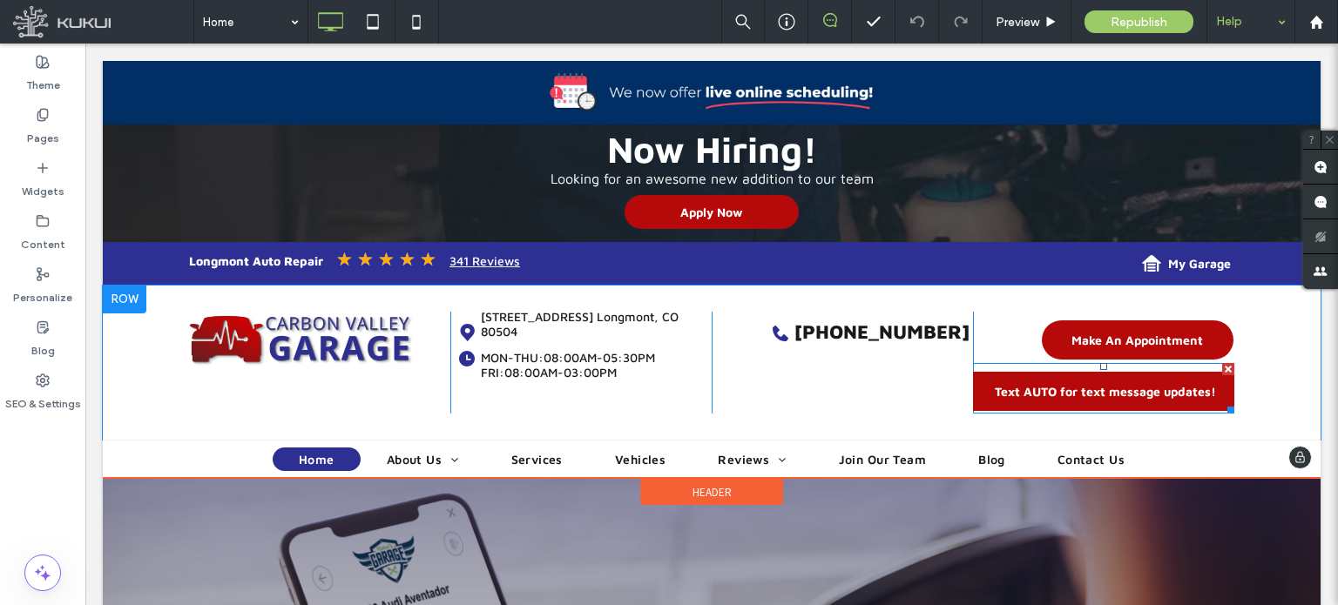
click at [1076, 391] on span at bounding box center [1103, 388] width 261 height 51
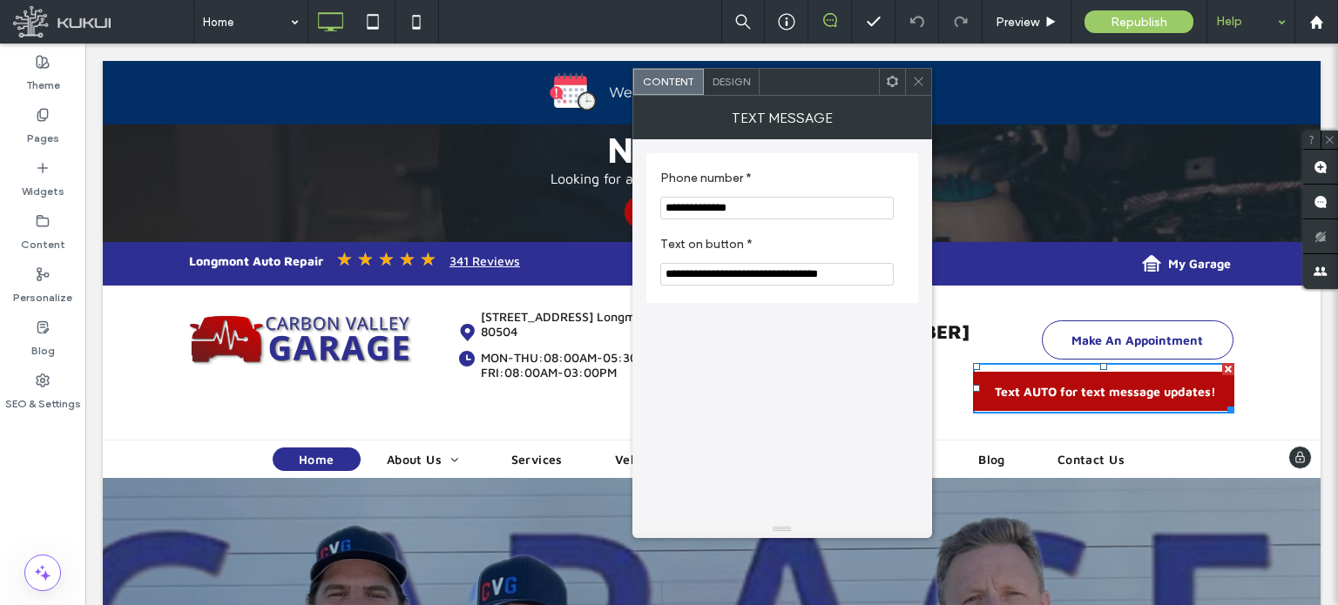
click at [1134, 337] on span "Make An Appointment" at bounding box center [1138, 340] width 132 height 32
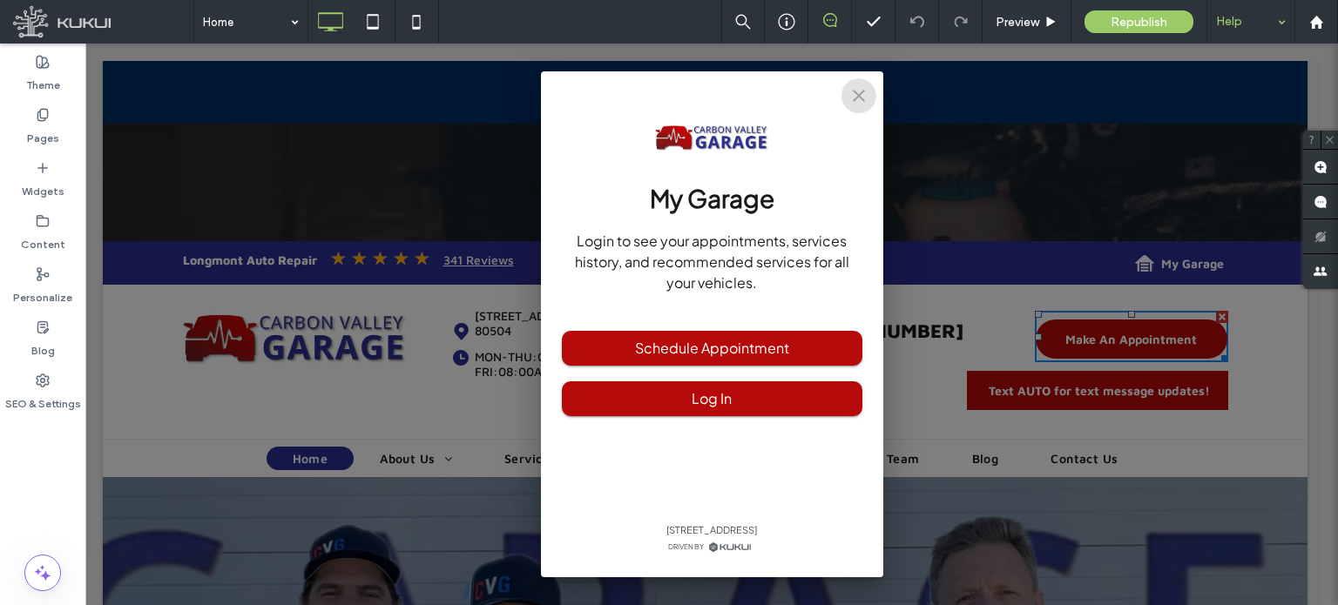
click at [863, 98] on icon "close" at bounding box center [859, 95] width 21 height 21
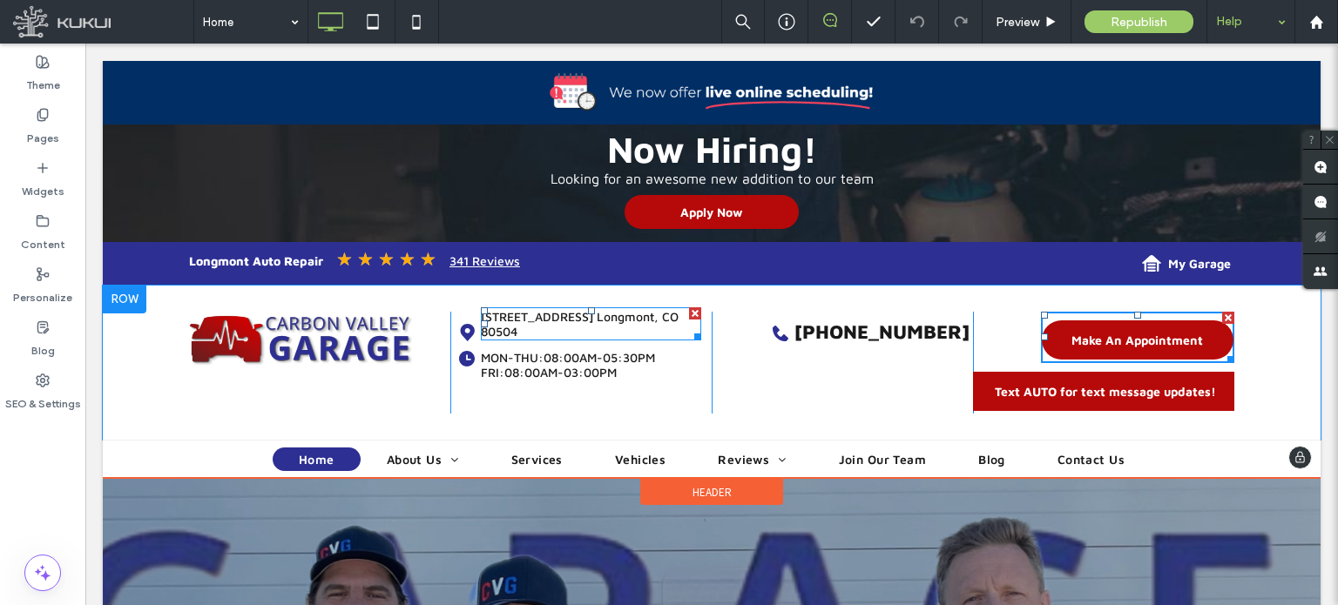
click at [544, 315] on link "[STREET_ADDRESS] Longmont, CO 80504" at bounding box center [580, 324] width 198 height 30
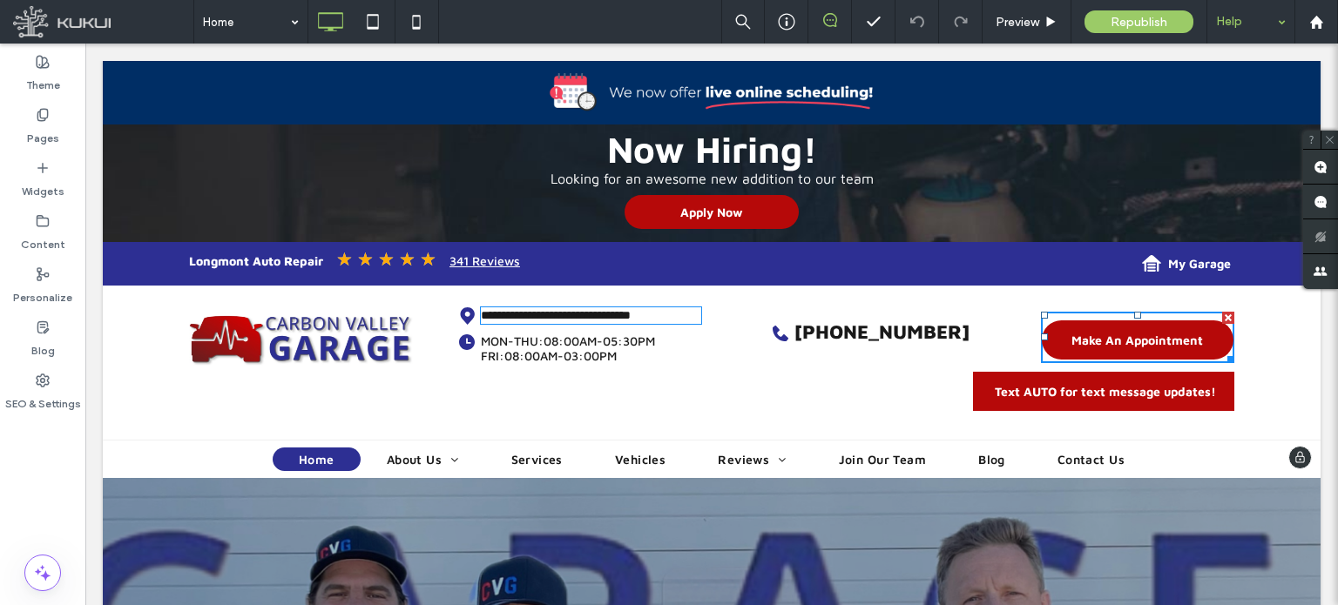
type input "*********"
type input "**"
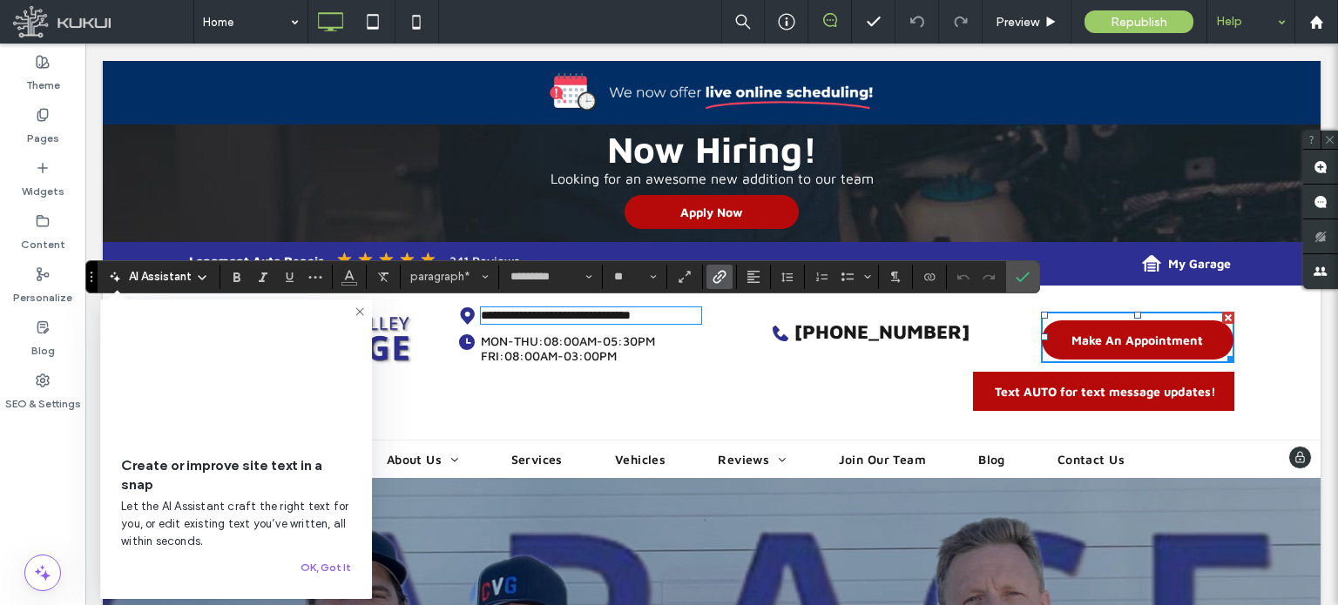
click at [531, 345] on span "MON-THU:" at bounding box center [512, 341] width 63 height 15
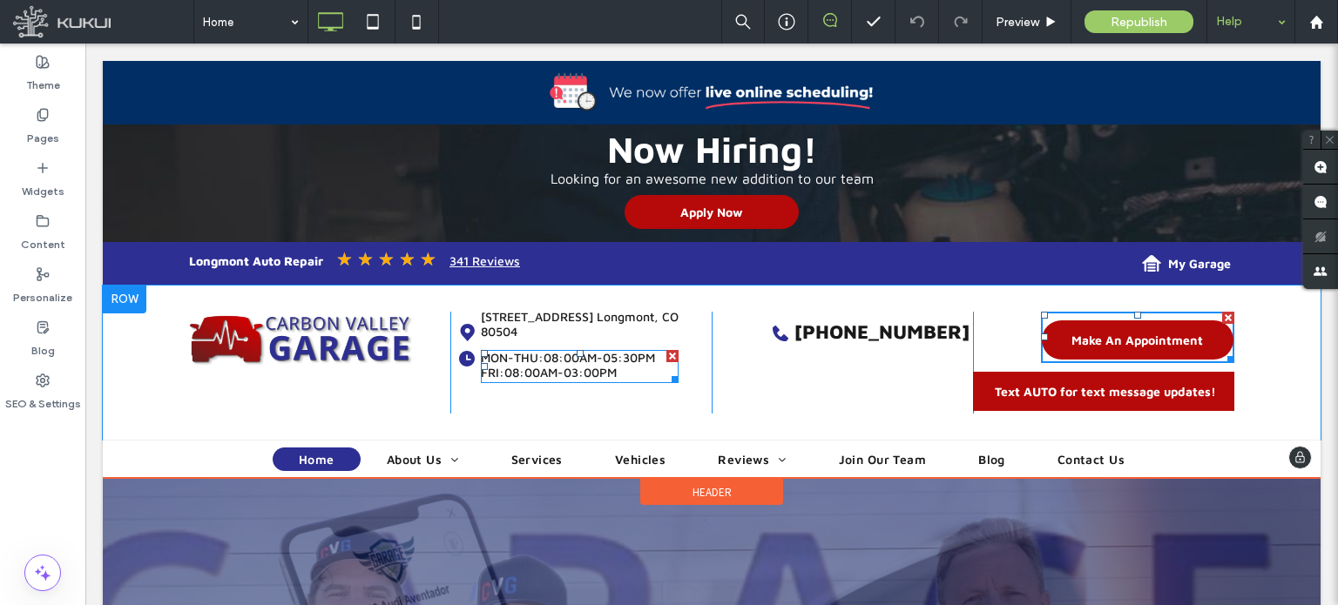
click at [531, 350] on span at bounding box center [580, 366] width 198 height 33
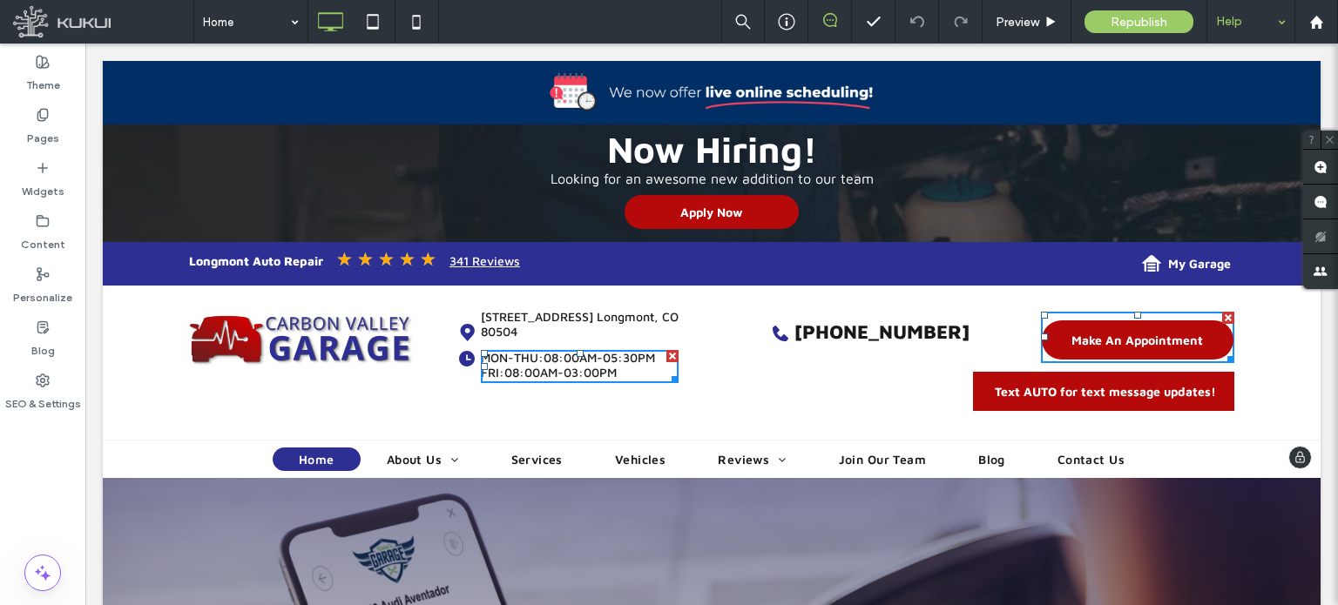
click at [531, 350] on span "MON-THU:" at bounding box center [512, 357] width 63 height 15
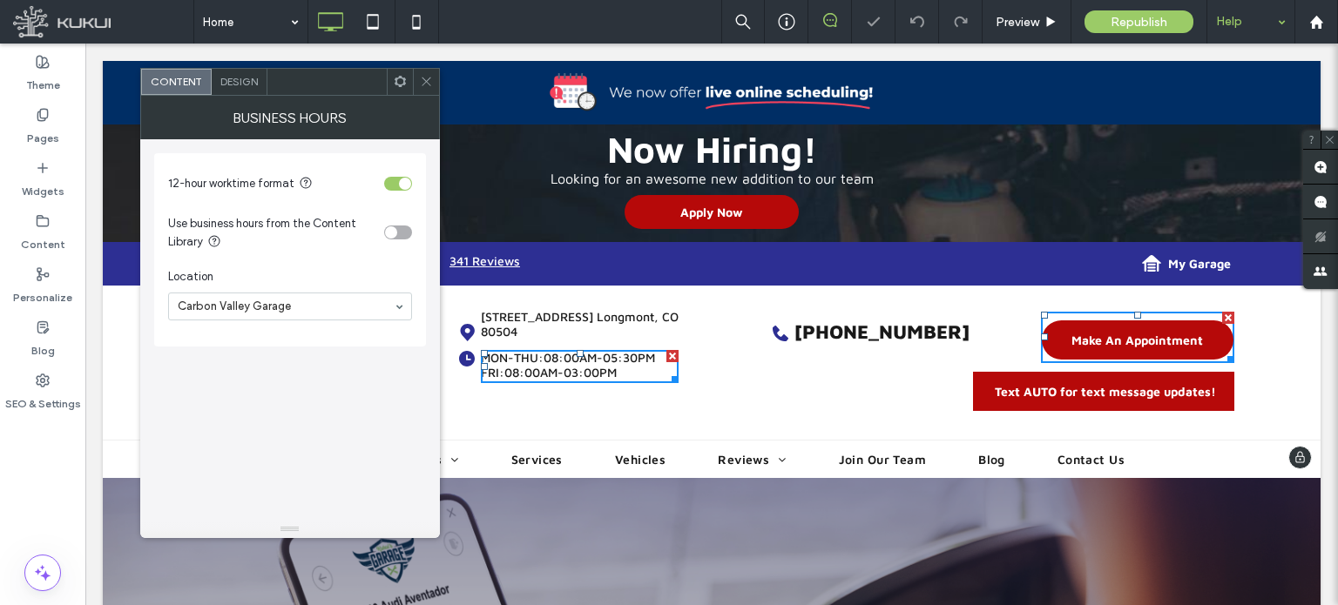
click at [583, 365] on span "08:00AM-03:00PM" at bounding box center [560, 372] width 112 height 15
click at [578, 365] on span "08:00AM-03:00PM" at bounding box center [560, 372] width 112 height 15
click at [627, 355] on div "MON-THU: 08:00AM-05:30PM | FRI: 08:00AM-03:00PM" at bounding box center [580, 365] width 198 height 30
click at [604, 321] on link "[STREET_ADDRESS] Longmont, CO 80504" at bounding box center [580, 324] width 198 height 30
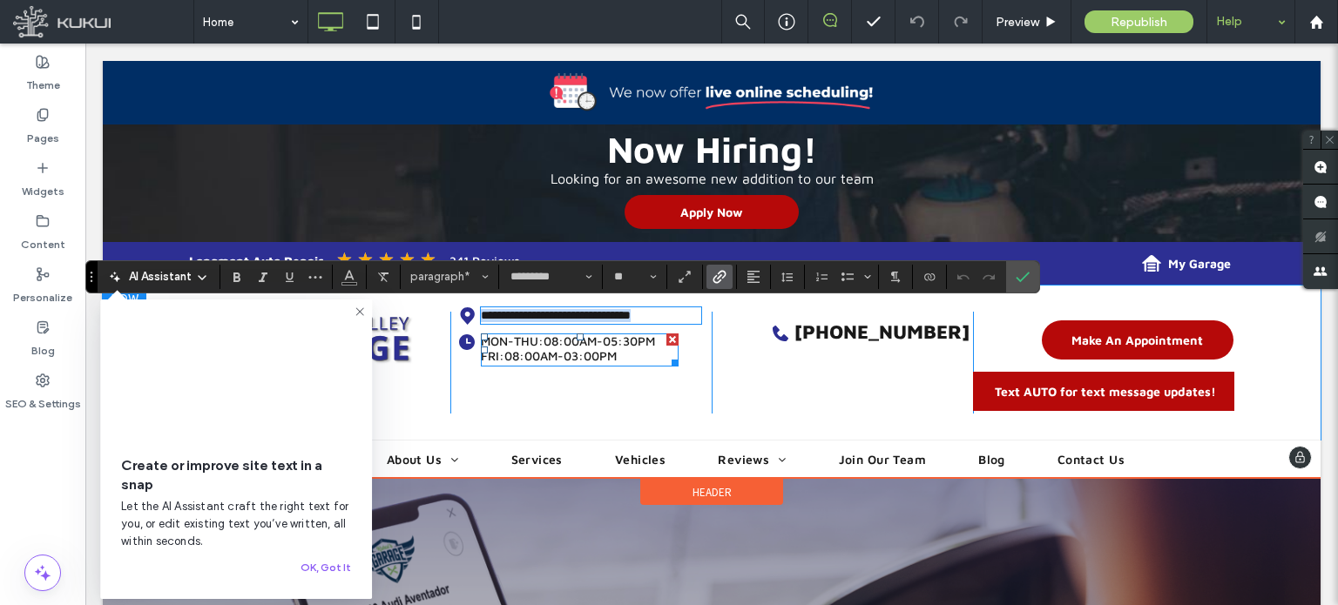
click at [612, 356] on span at bounding box center [580, 350] width 198 height 33
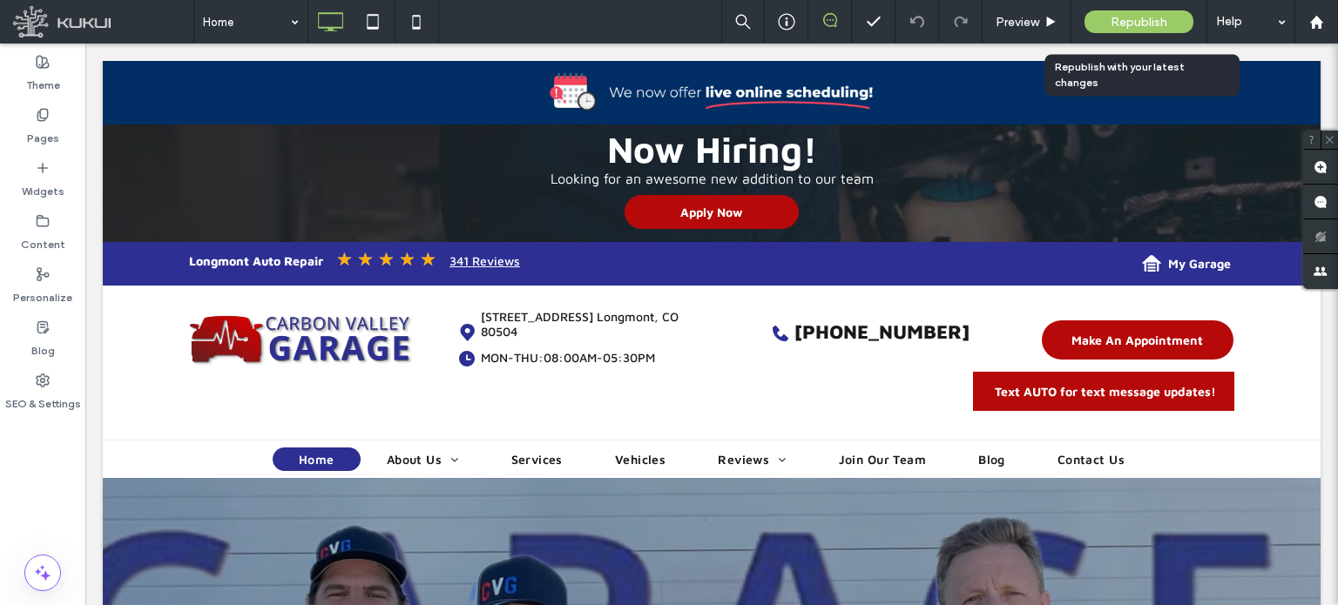
click at [1126, 15] on span "Republish" at bounding box center [1139, 22] width 57 height 15
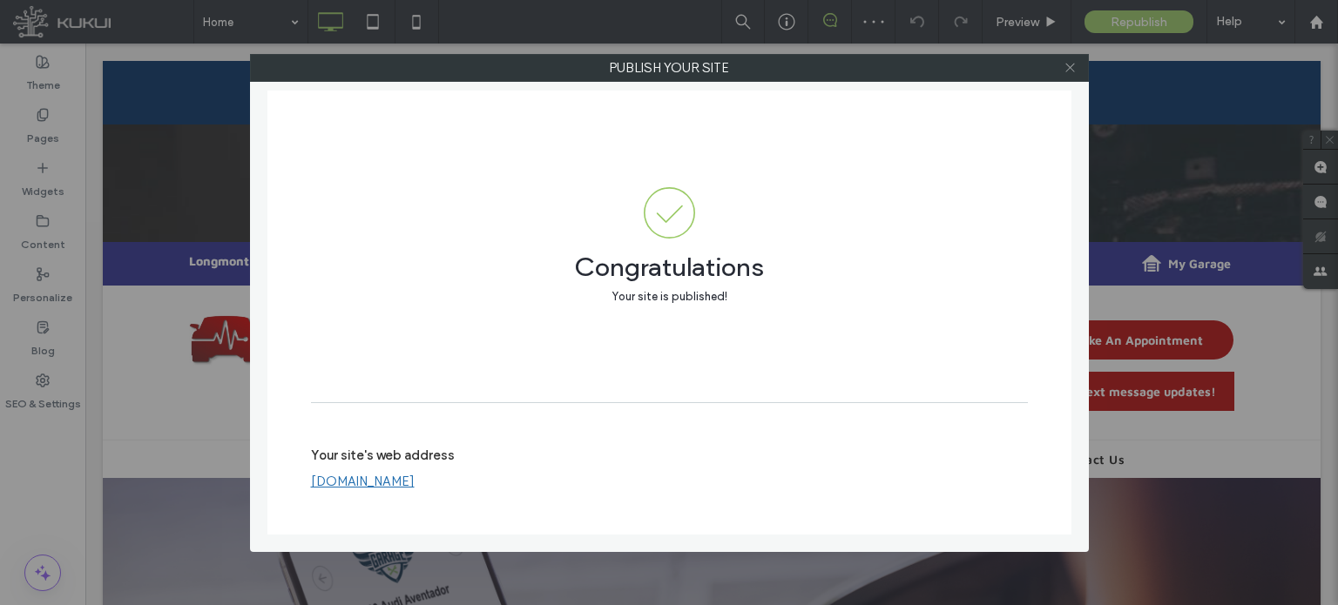
click at [1072, 59] on span at bounding box center [1070, 68] width 13 height 26
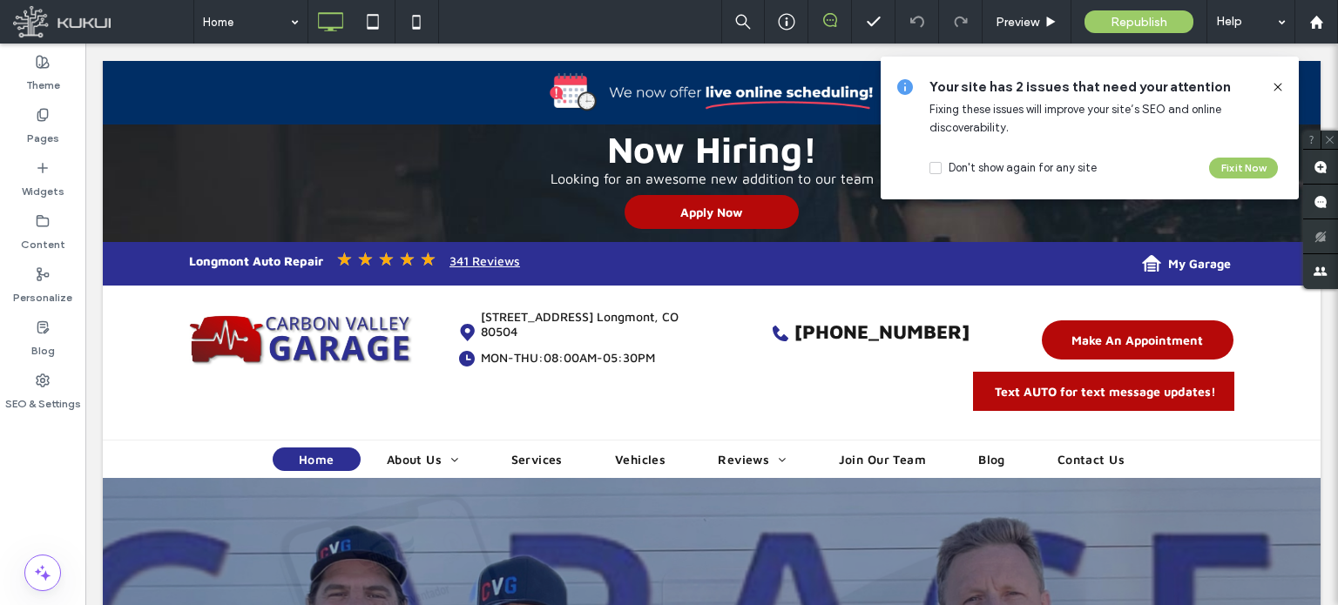
click at [1279, 83] on icon at bounding box center [1278, 87] width 14 height 14
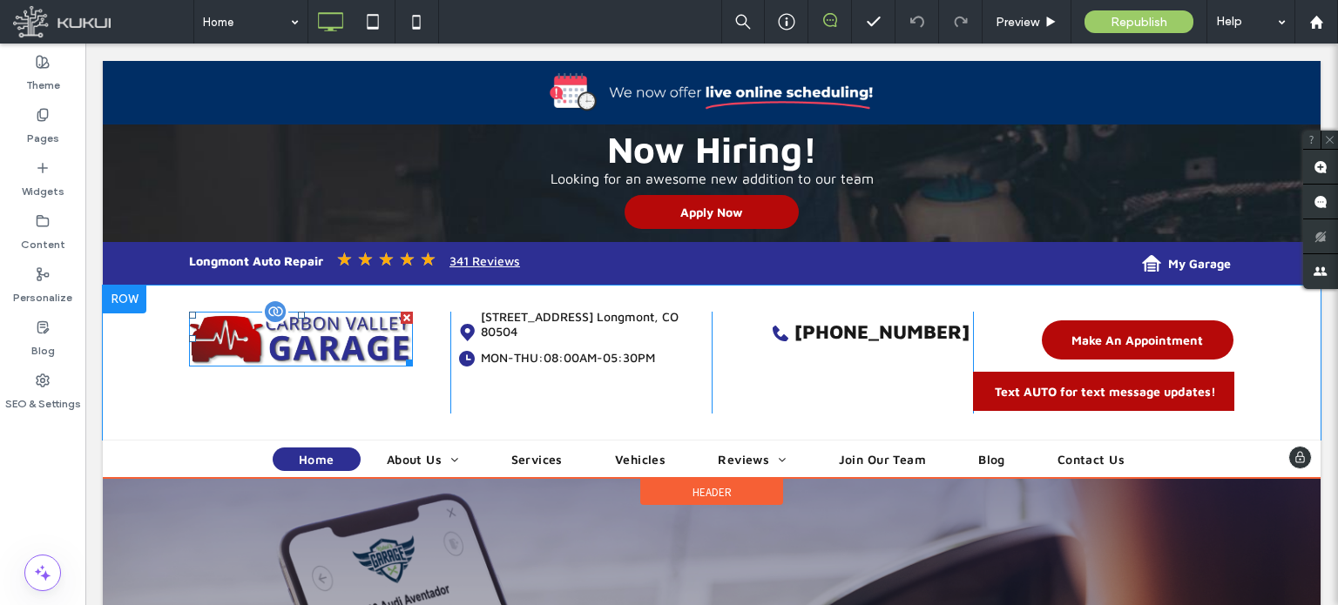
click at [294, 337] on img at bounding box center [301, 339] width 224 height 55
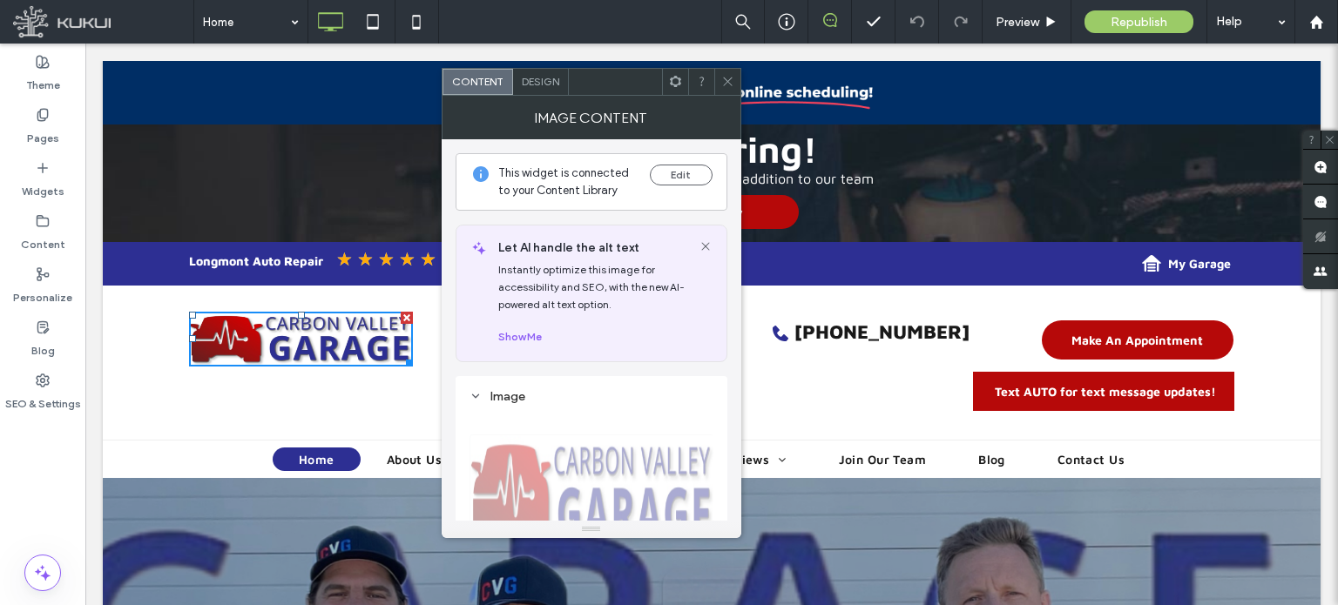
click at [573, 460] on span "Name: logo-1920w.png Size: 488x120 Replace" at bounding box center [592, 527] width 244 height 237
click at [662, 175] on button "Edit" at bounding box center [681, 175] width 63 height 21
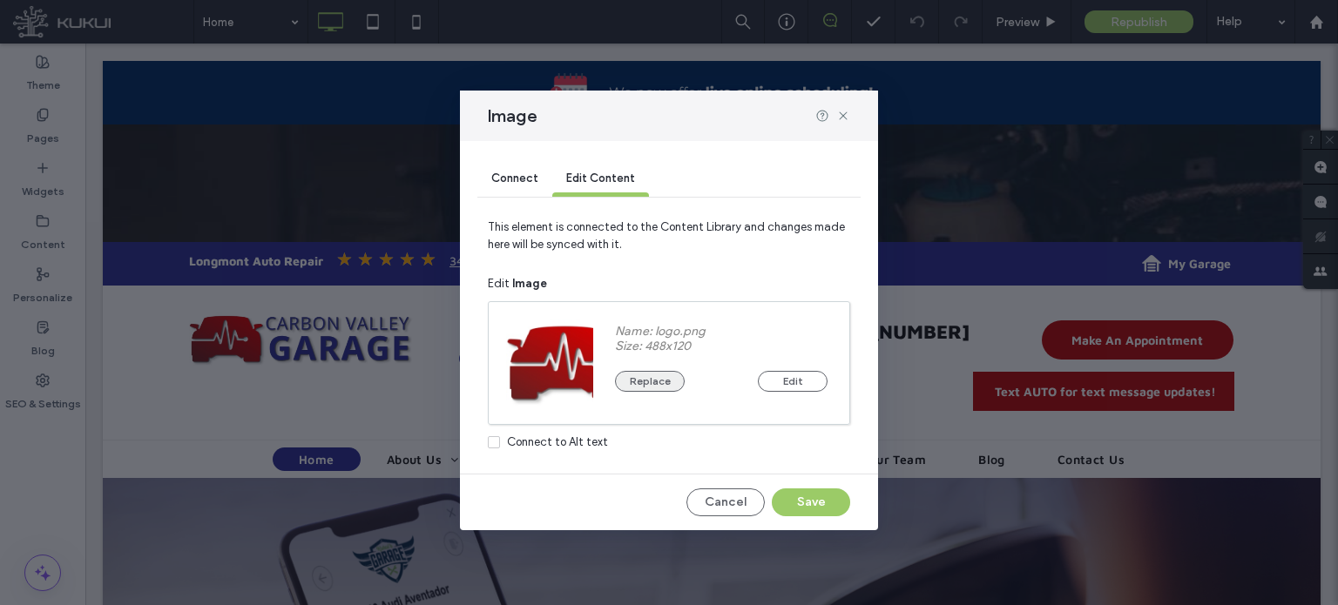
click at [639, 382] on button "Replace" at bounding box center [650, 381] width 70 height 21
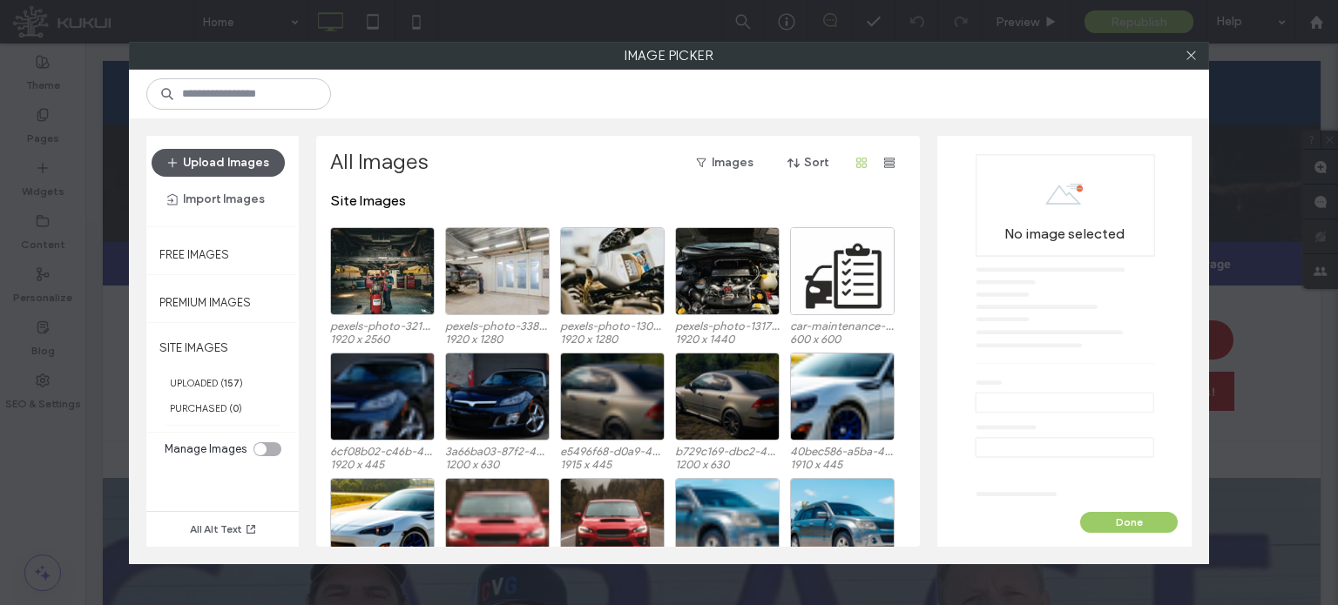
click at [228, 166] on button "Upload Images" at bounding box center [218, 163] width 133 height 28
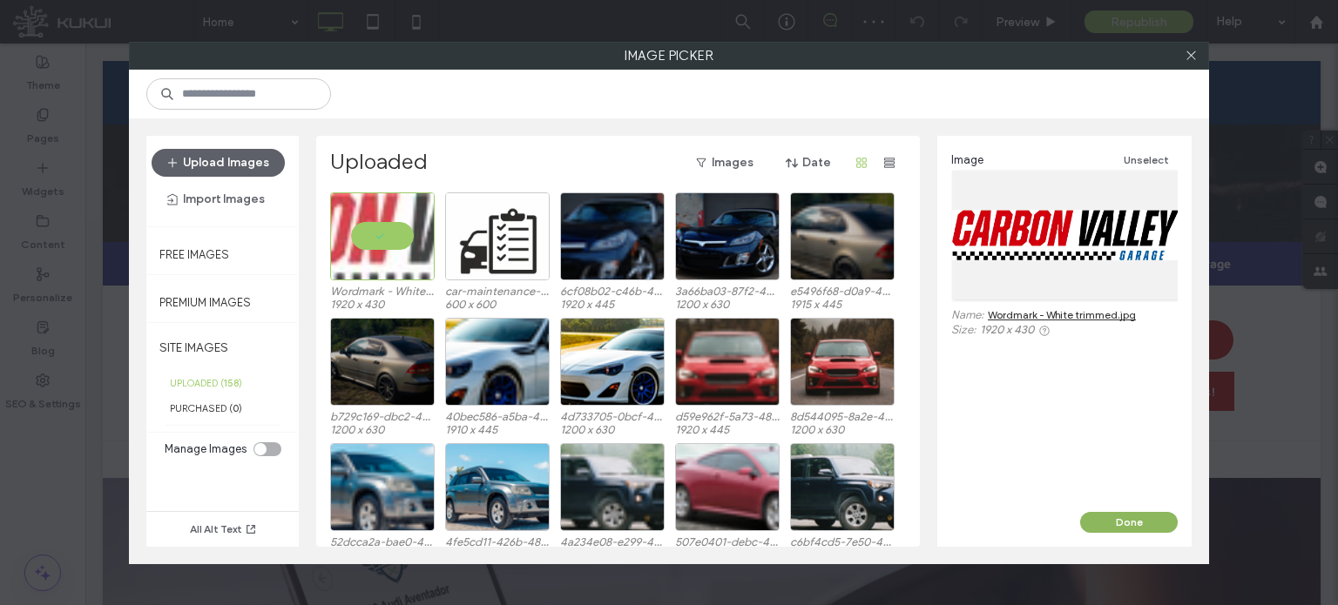
click at [1126, 524] on button "Done" at bounding box center [1129, 522] width 98 height 21
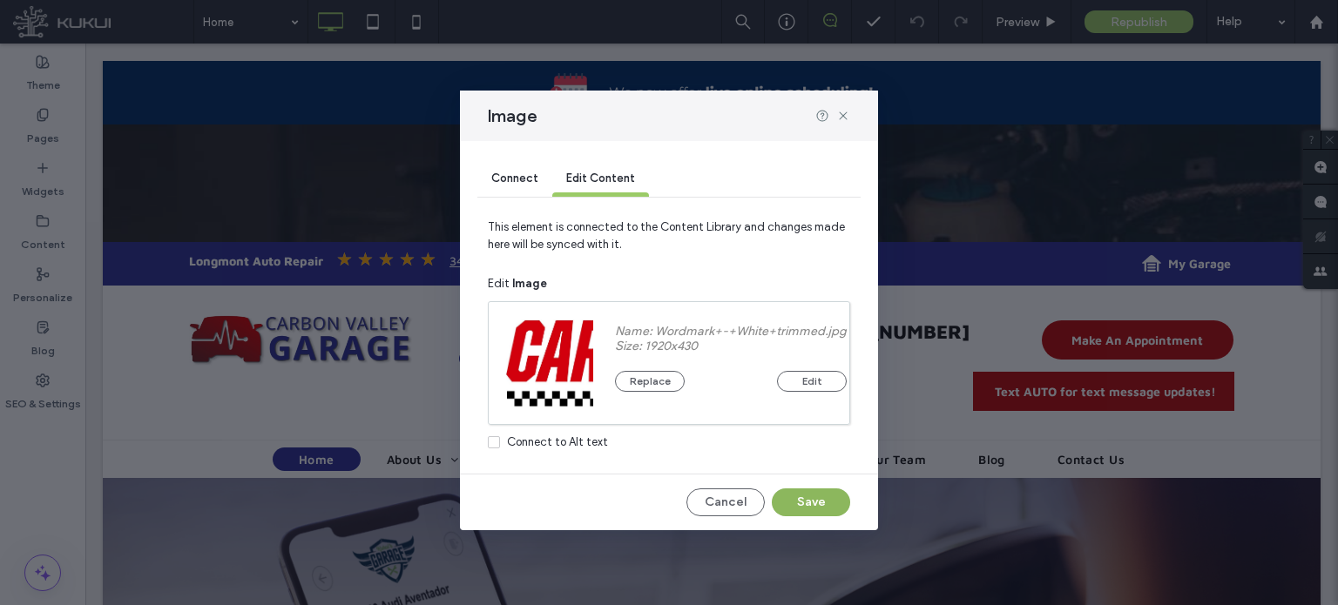
click at [798, 505] on button "Save" at bounding box center [811, 503] width 78 height 28
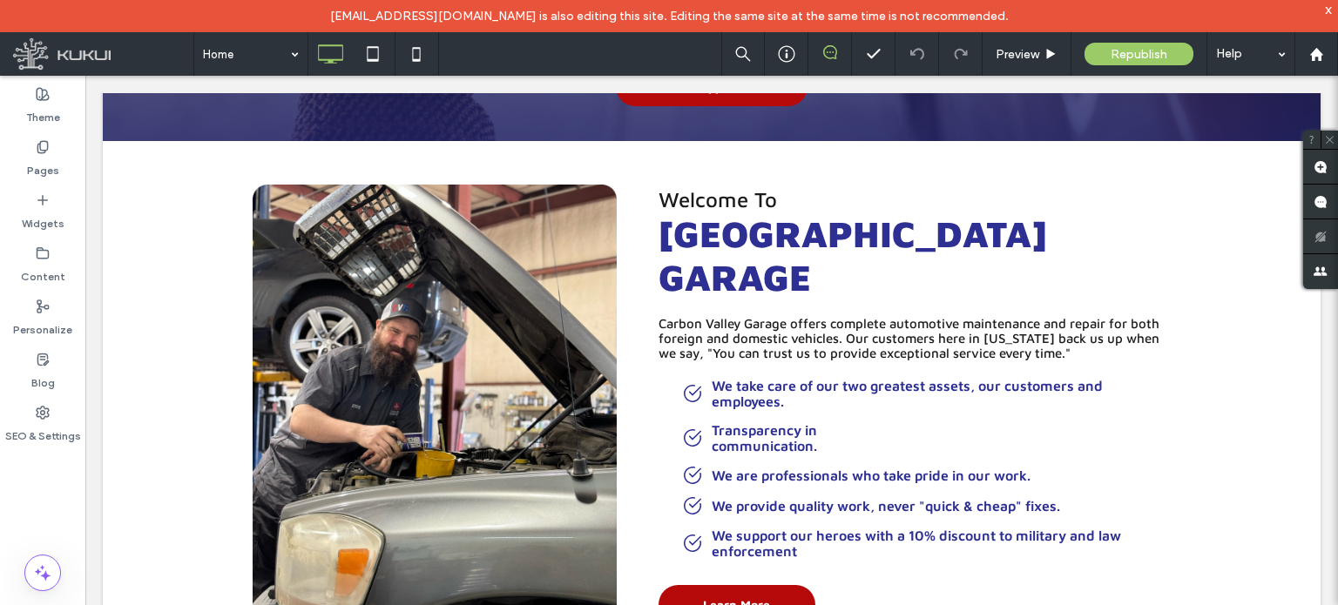
scroll to position [915, 0]
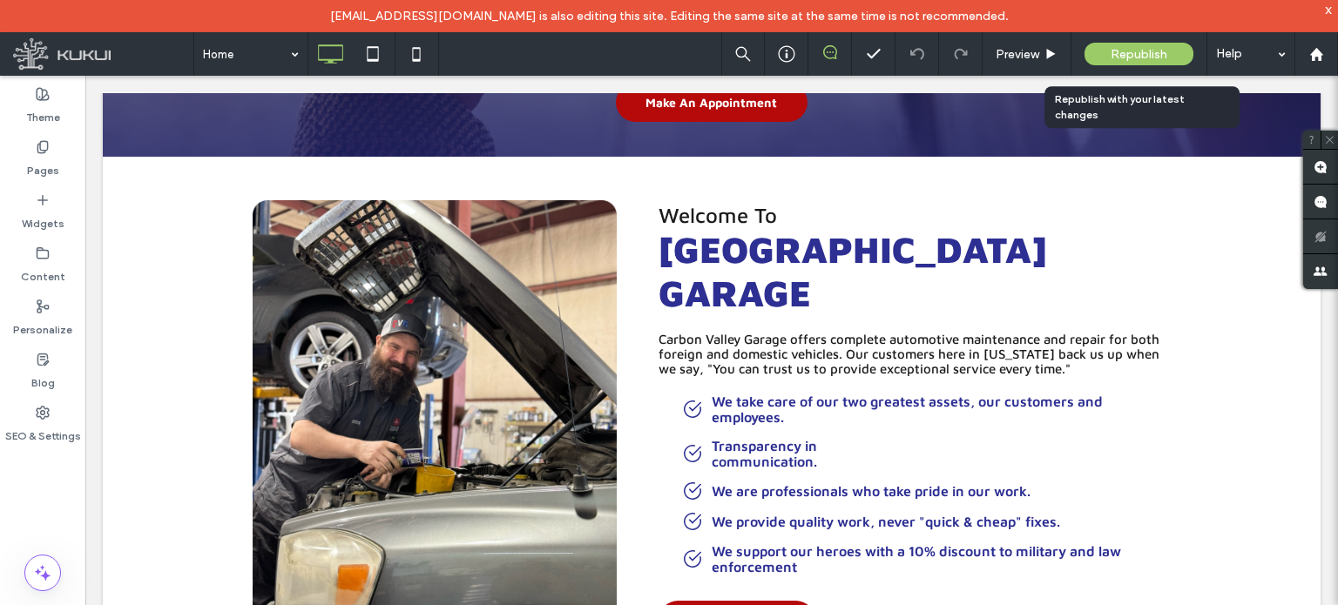
click at [1160, 50] on span "Republish" at bounding box center [1139, 54] width 57 height 15
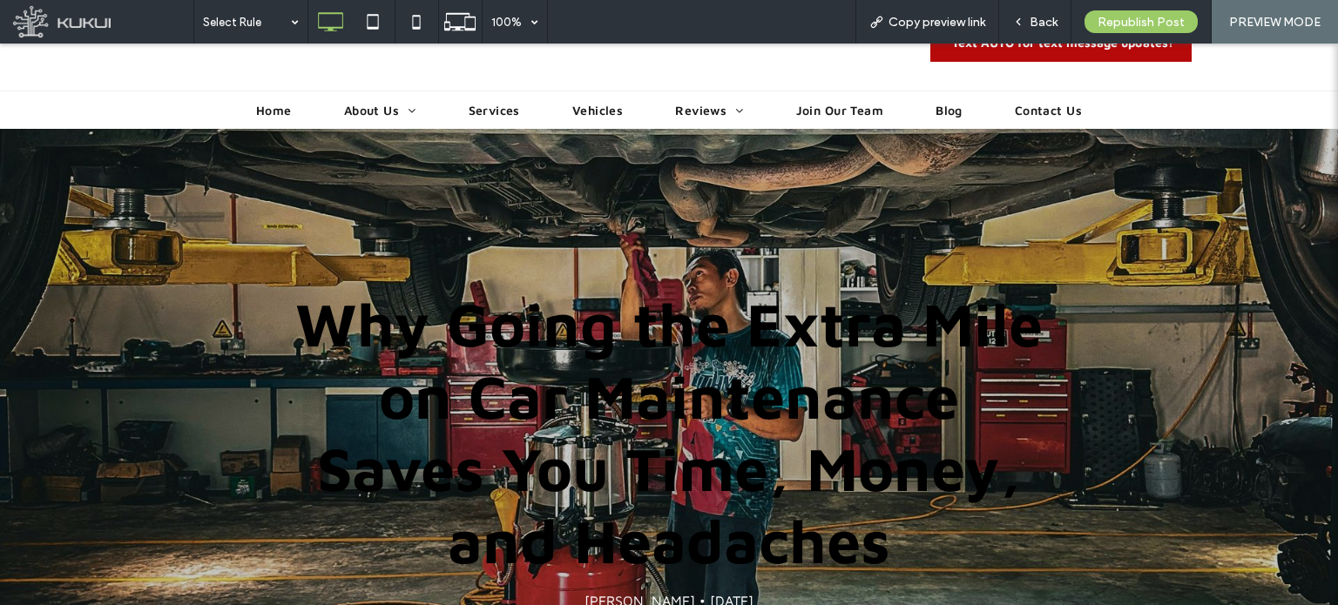
scroll to position [436, 0]
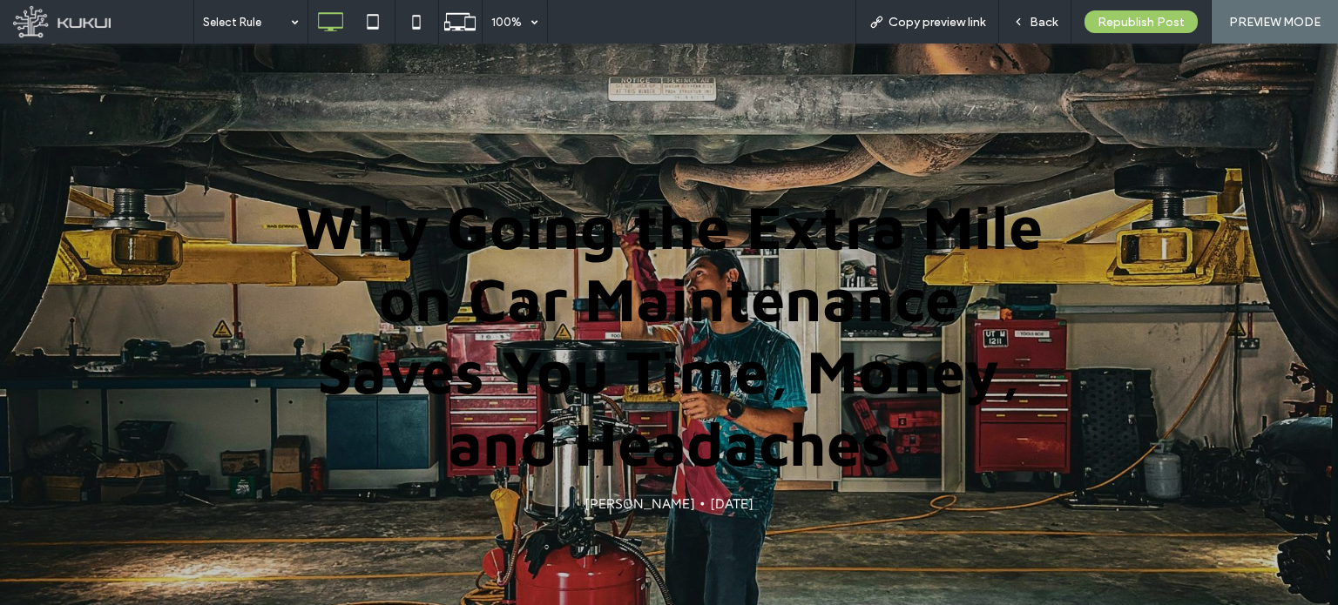
click at [774, 271] on h1 "Why Going the Extra Mile on Car Maintenance Saves You Time, Money, and Headaches" at bounding box center [668, 334] width 749 height 293
click at [770, 289] on h1 "Why Going the Extra Mile on Car Maintenance Saves You Time, Money, and Headaches" at bounding box center [668, 334] width 749 height 293
click at [841, 416] on h1 "Why Going the Extra Mile on Car Maintenance Saves You Time, Money, and Headaches" at bounding box center [668, 334] width 749 height 293
click at [659, 340] on h1 "Why Going the Extra Mile on Car Maintenance Saves You Time, Money, and Headaches" at bounding box center [668, 334] width 749 height 293
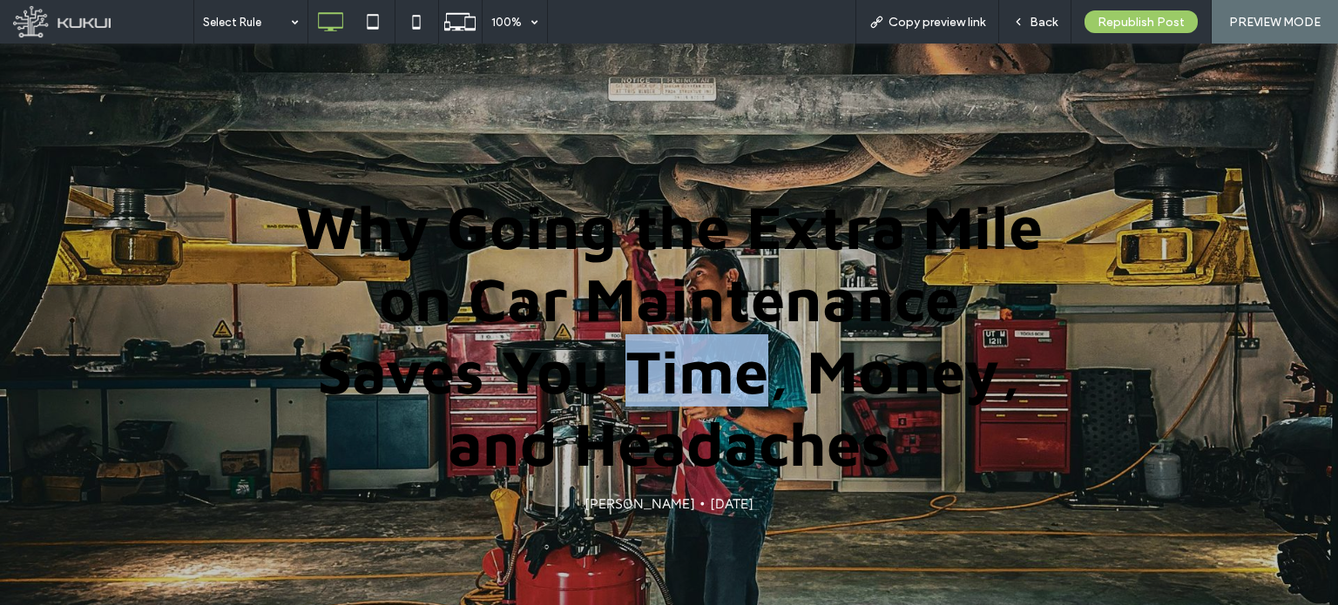
click at [659, 340] on h1 "Why Going the Extra Mile on Car Maintenance Saves You Time, Money, and Headaches" at bounding box center [668, 334] width 749 height 293
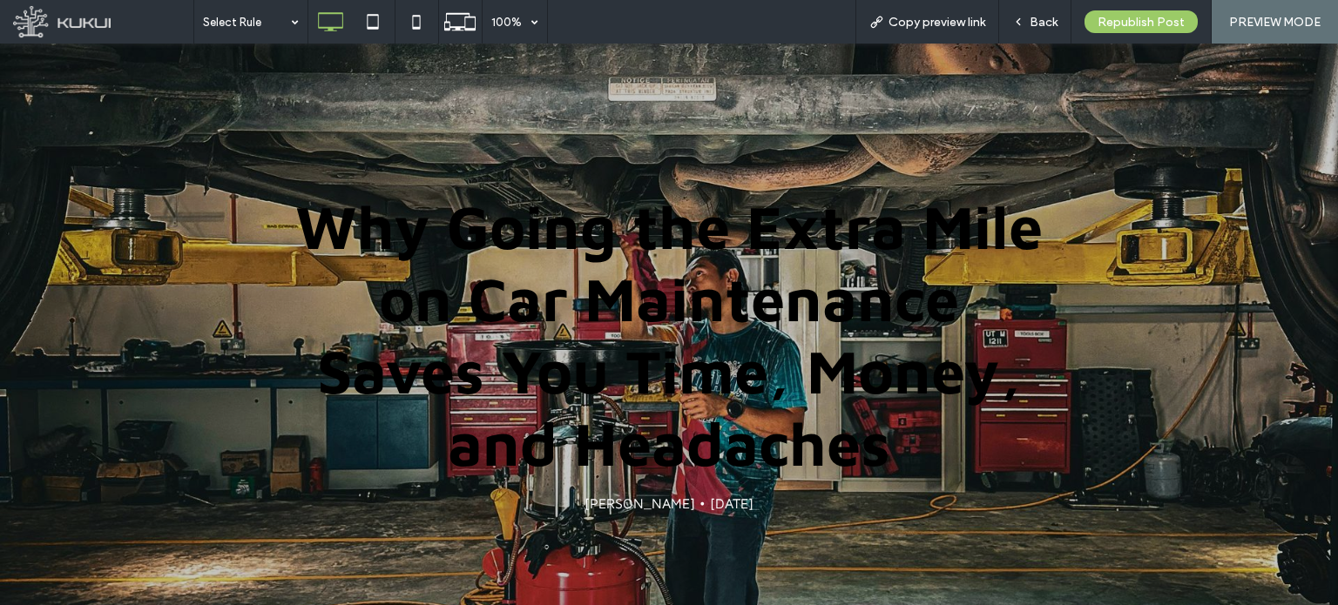
click at [564, 311] on h1 "Why Going the Extra Mile on Car Maintenance Saves You Time, Money, and Headaches" at bounding box center [668, 334] width 749 height 293
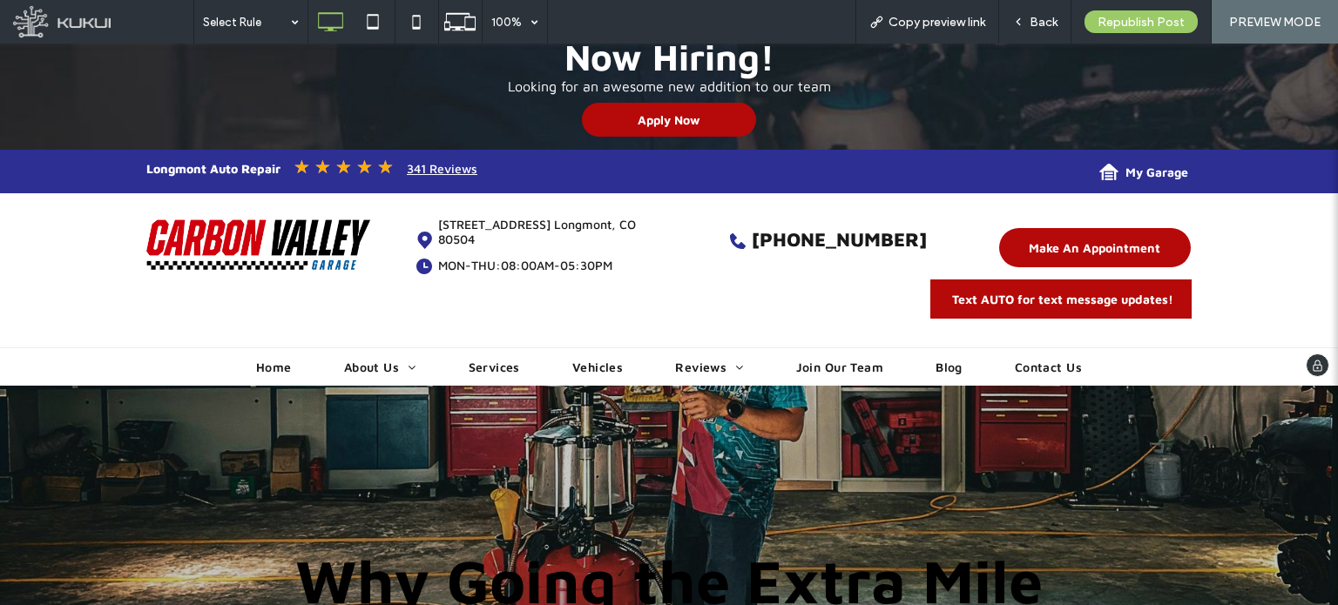
scroll to position [0, 0]
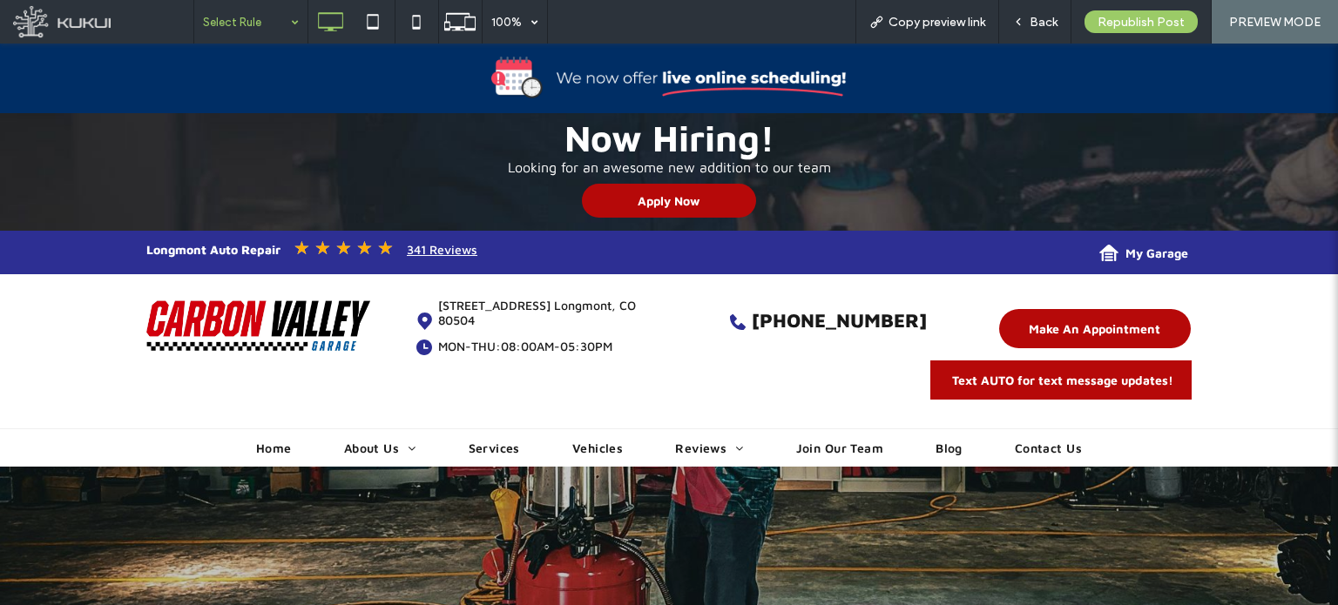
click at [715, 30] on div "Select Rule 100% Copy preview link Back Republish Post PREVIEW MODE" at bounding box center [765, 22] width 1145 height 44
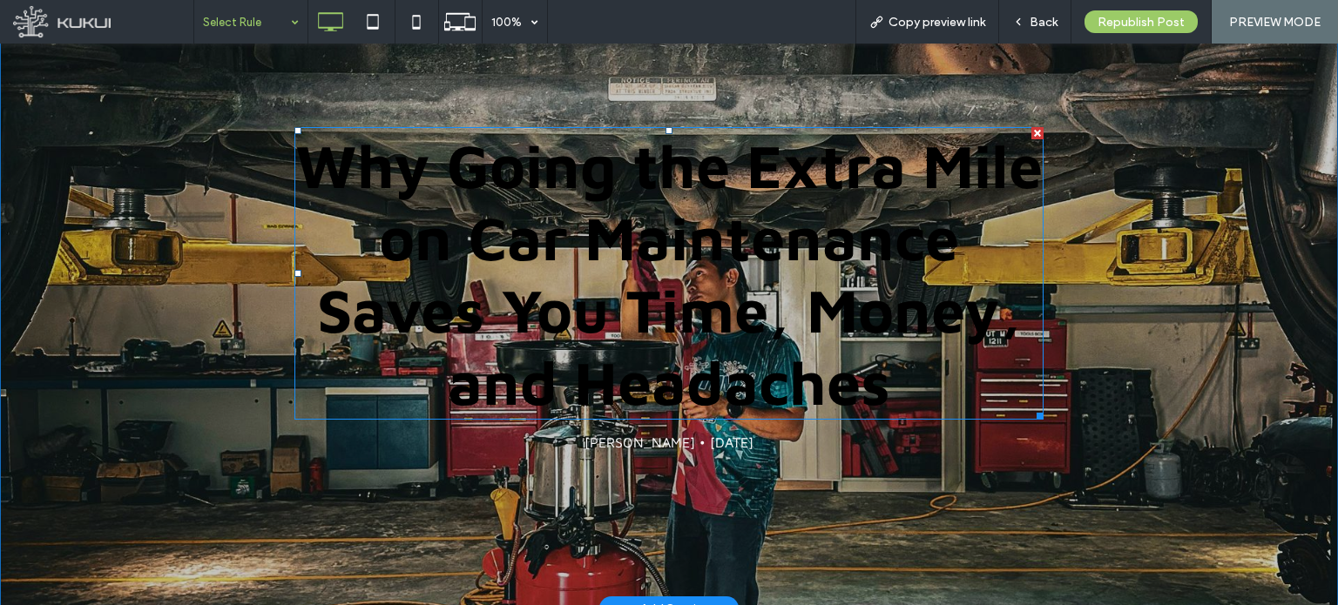
scroll to position [348, 0]
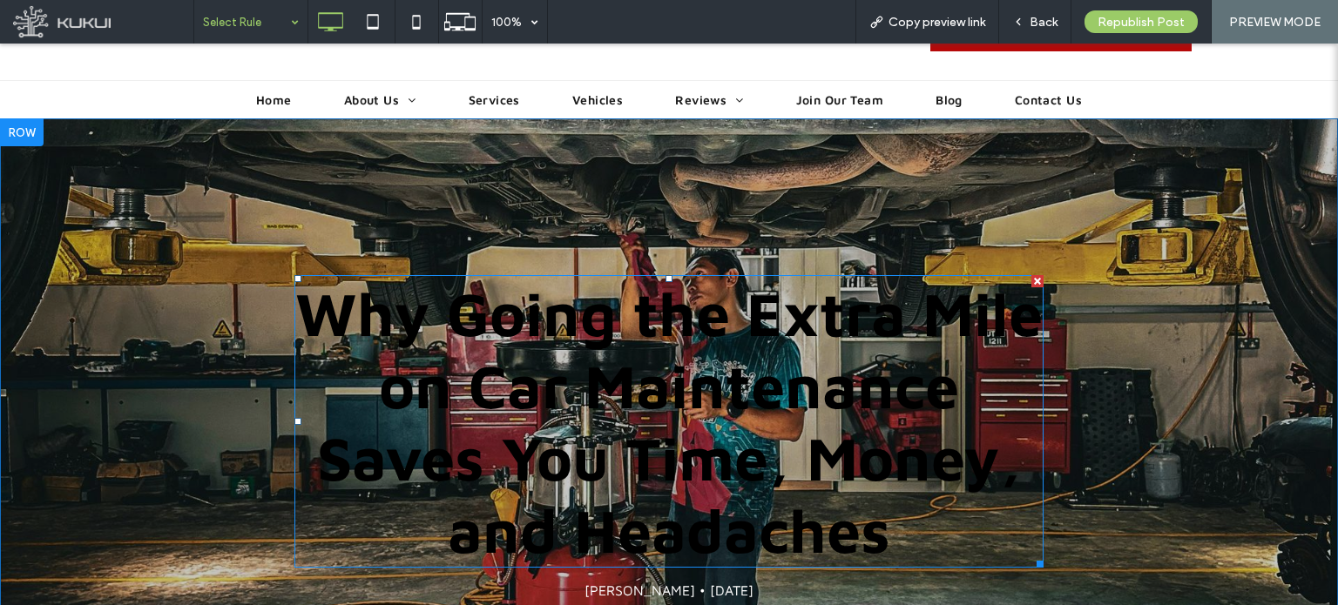
click at [872, 360] on h1 "Why Going the Extra Mile on Car Maintenance Saves You Time, Money, and Headaches" at bounding box center [668, 421] width 749 height 293
click at [928, 459] on h1 "Why Going the Extra Mile on Car Maintenance Saves You Time, Money, and Headaches" at bounding box center [668, 421] width 749 height 293
click at [995, 444] on h1 "Why Going the Extra Mile on Car Maintenance Saves You Time, Money, and Headaches" at bounding box center [668, 421] width 749 height 293
drag, startPoint x: 995, startPoint y: 442, endPoint x: 955, endPoint y: 442, distance: 40.1
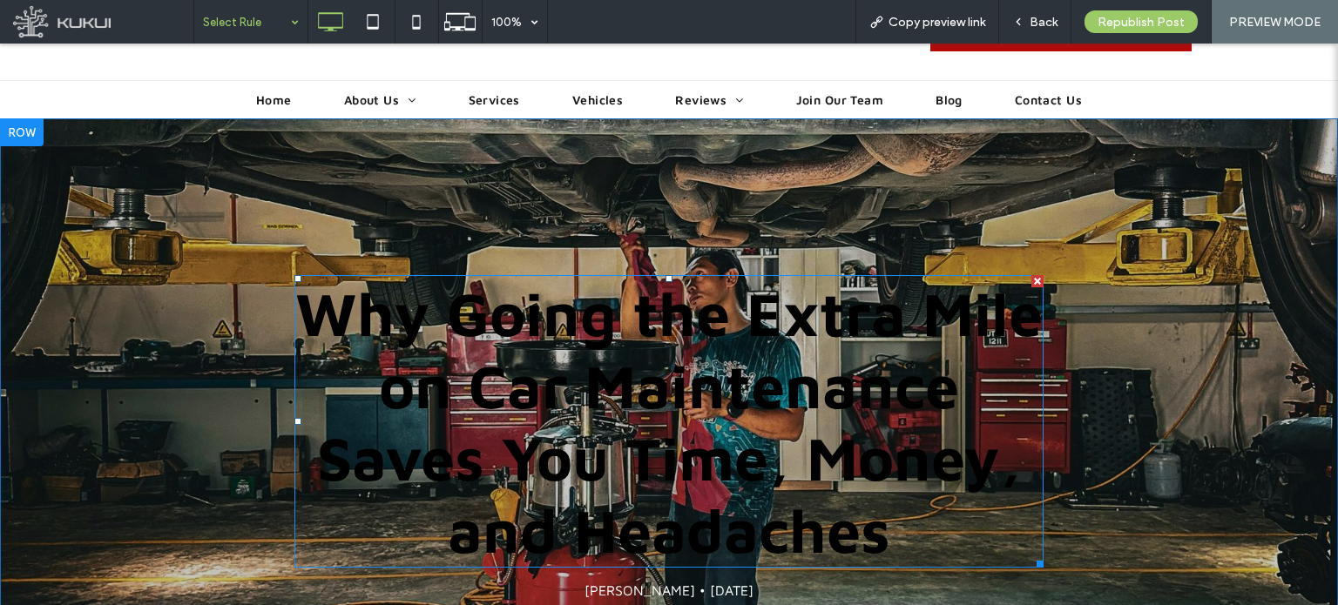
click at [955, 442] on h1 "Why Going the Extra Mile on Car Maintenance Saves You Time, Money, and Headaches" at bounding box center [668, 421] width 749 height 293
drag, startPoint x: 706, startPoint y: 416, endPoint x: 622, endPoint y: 423, distance: 83.9
click at [622, 423] on h1 "Why Going the Extra Mile on Car Maintenance Saves You Time, Money, and Headaches" at bounding box center [668, 421] width 749 height 293
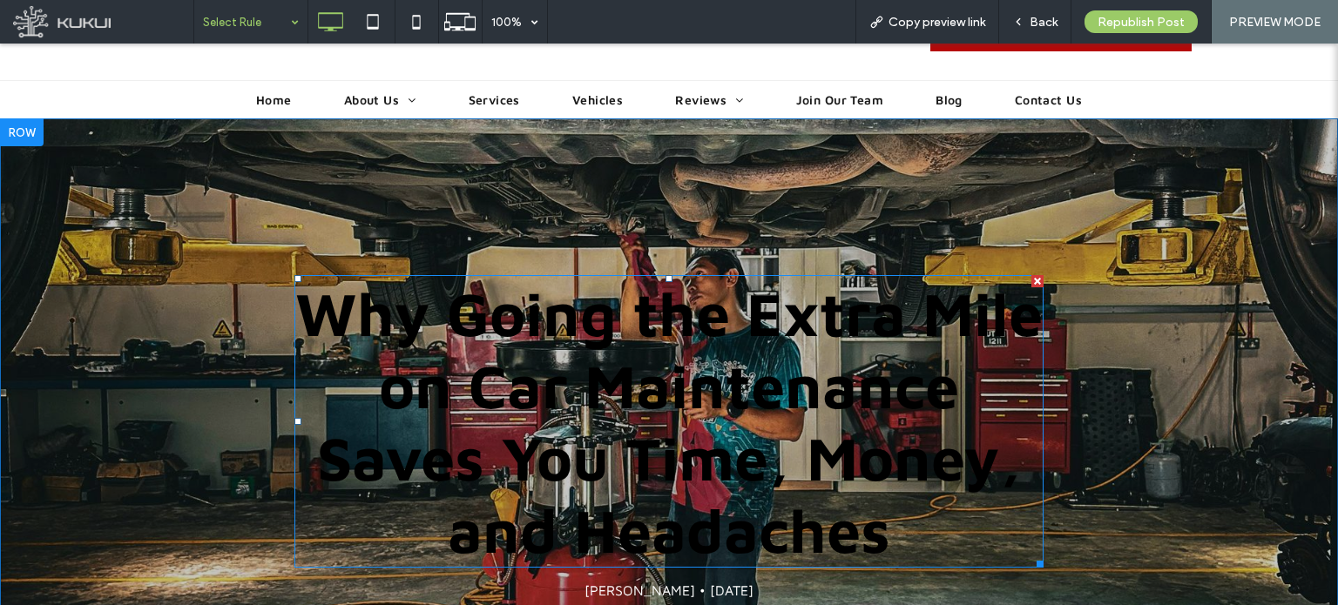
click at [622, 423] on h1 "Why Going the Extra Mile on Car Maintenance Saves You Time, Money, and Headaches" at bounding box center [668, 421] width 749 height 293
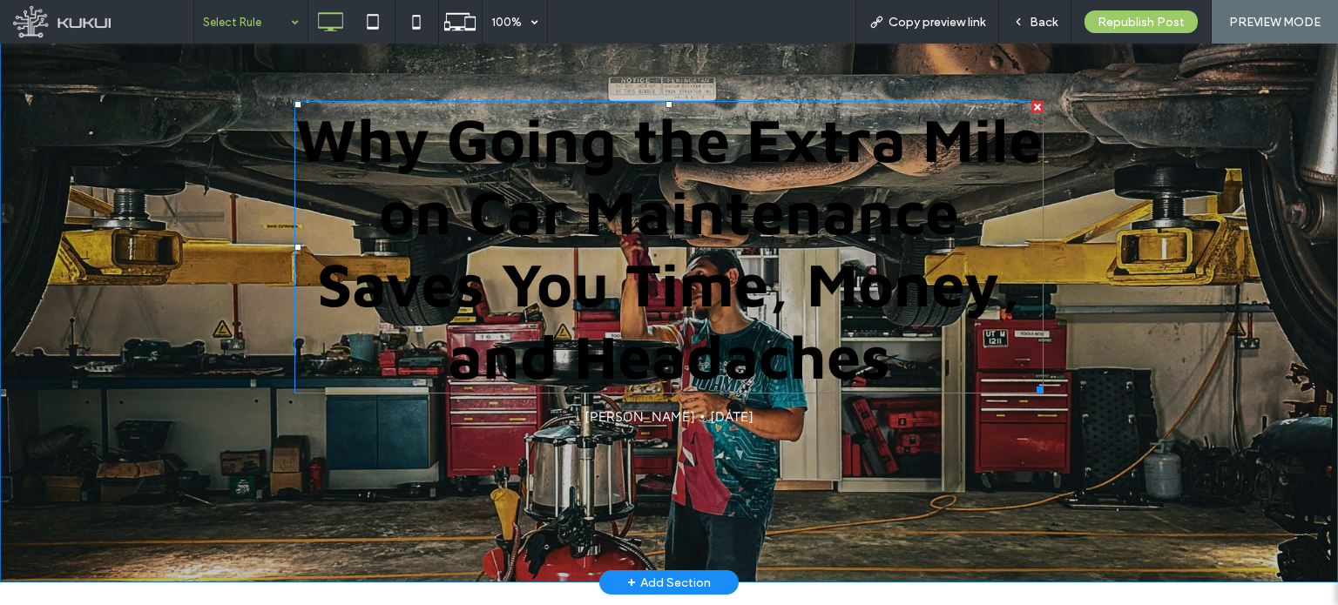
click at [652, 294] on h1 "Why Going the Extra Mile on Car Maintenance Saves You Time, Money, and Headaches" at bounding box center [668, 247] width 749 height 293
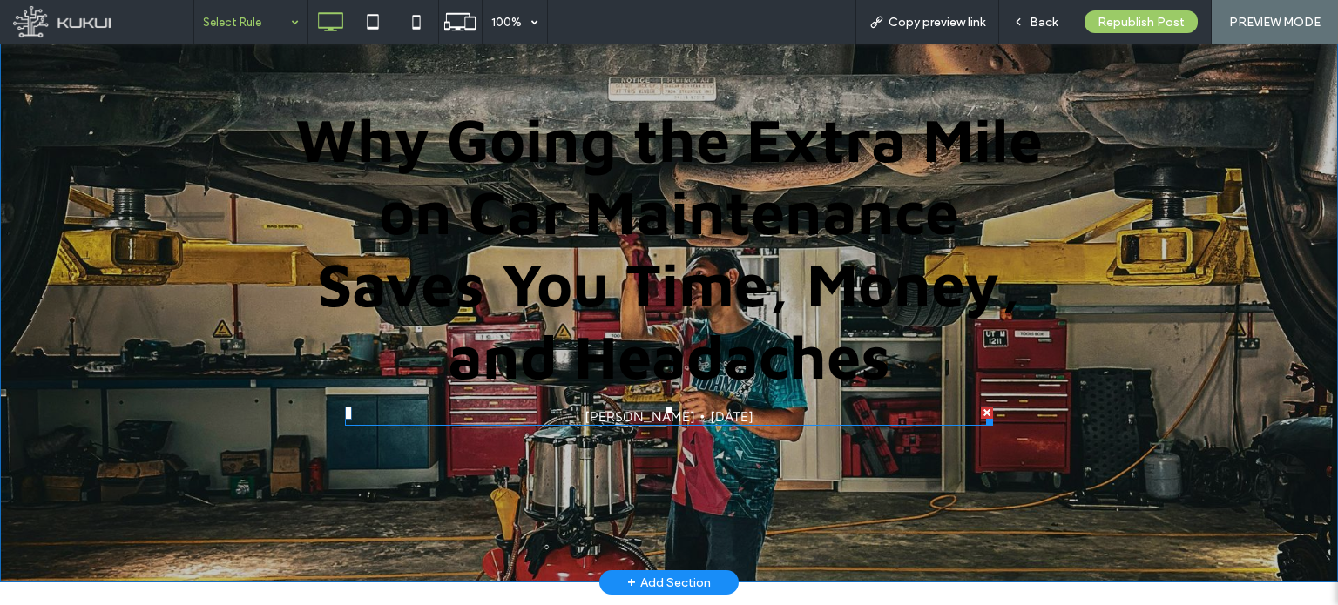
click at [637, 407] on div "[PERSON_NAME] • [DATE]" at bounding box center [669, 416] width 648 height 19
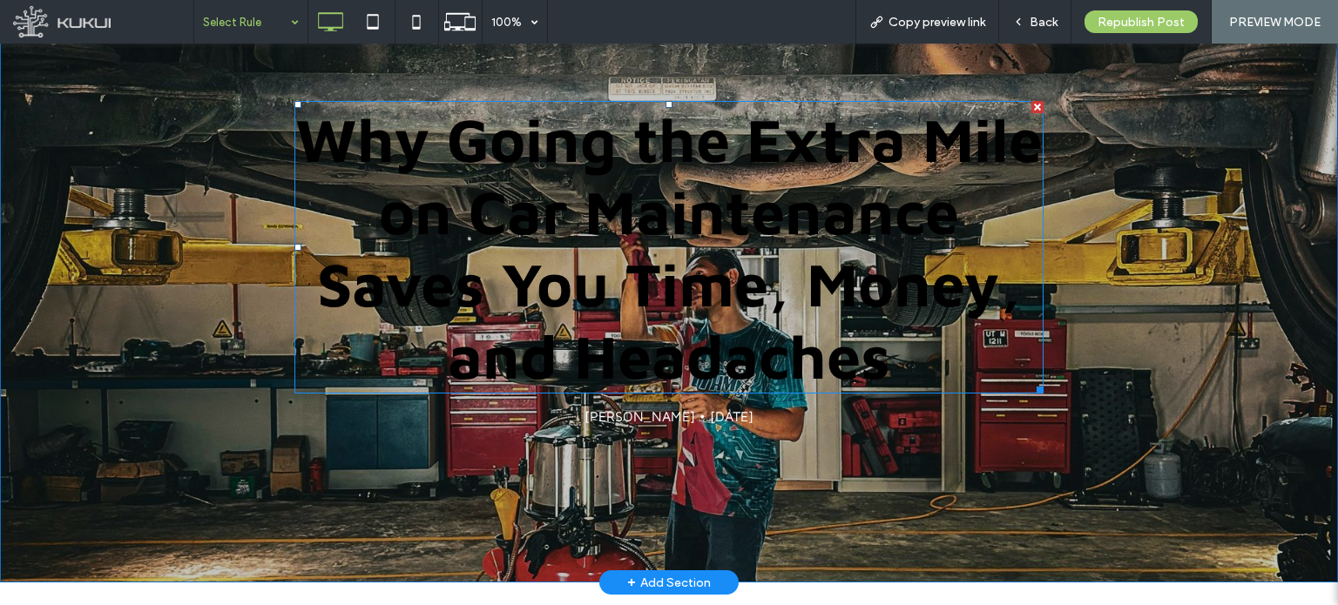
click at [690, 276] on h1 "Why Going the Extra Mile on Car Maintenance Saves You Time, Money, and Headaches" at bounding box center [668, 247] width 749 height 293
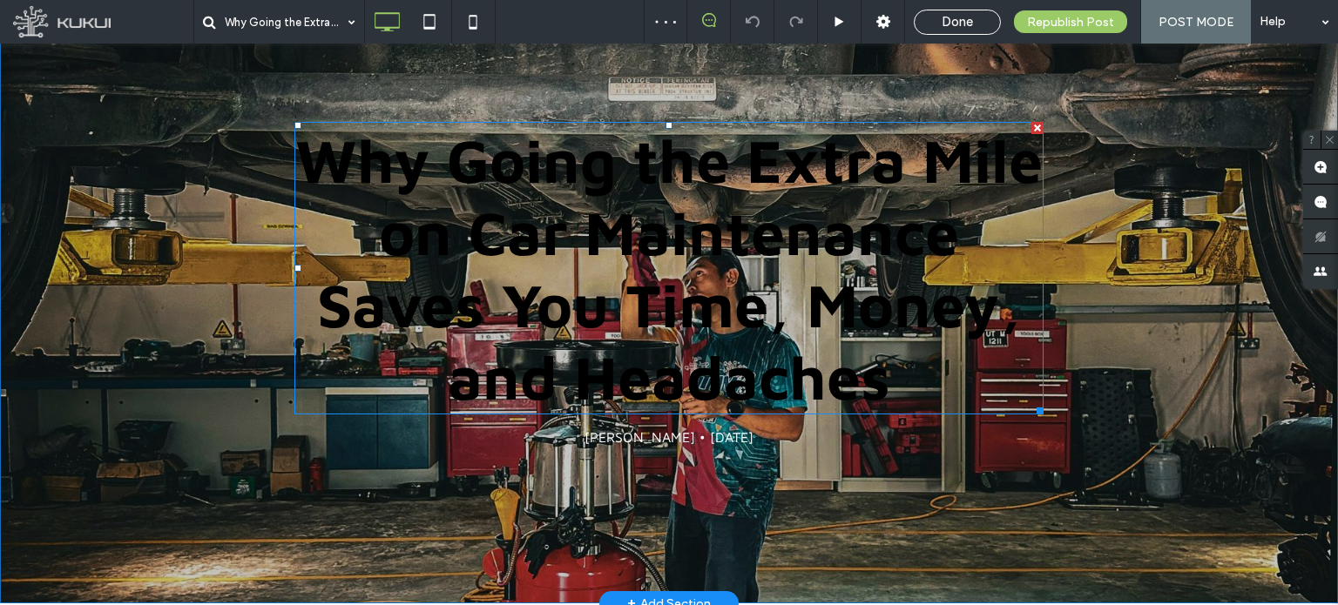
scroll to position [523, 0]
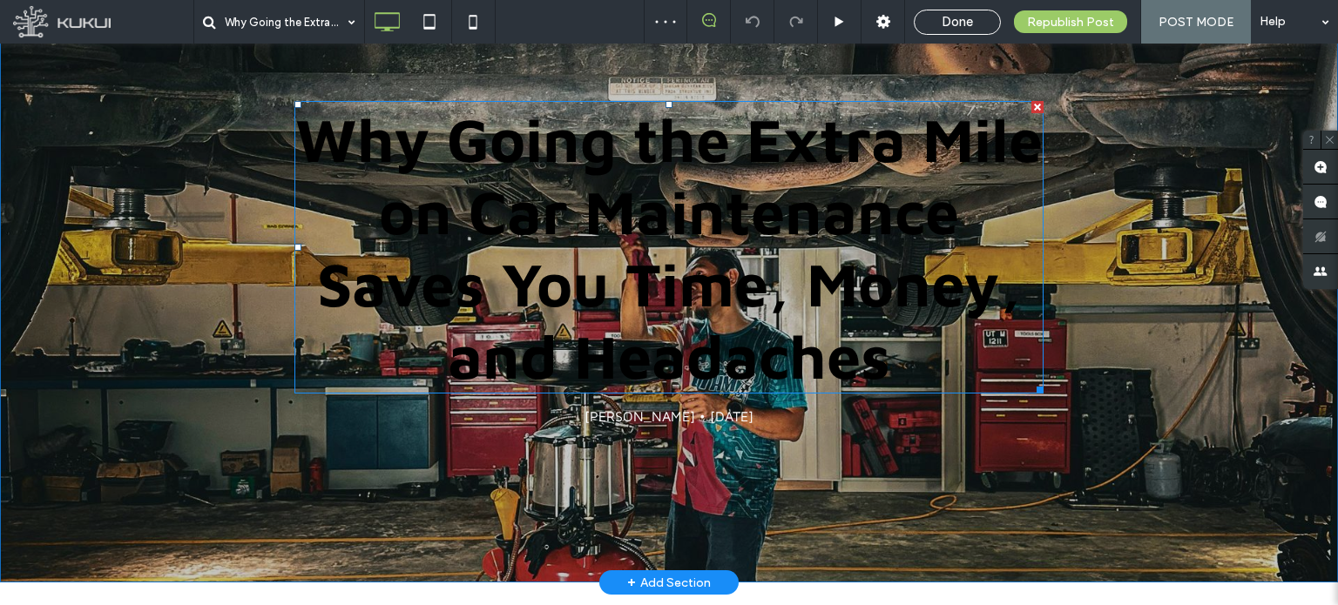
click at [725, 316] on h1 "Why Going the Extra Mile on Car Maintenance Saves You Time, Money, and Headaches" at bounding box center [668, 247] width 749 height 293
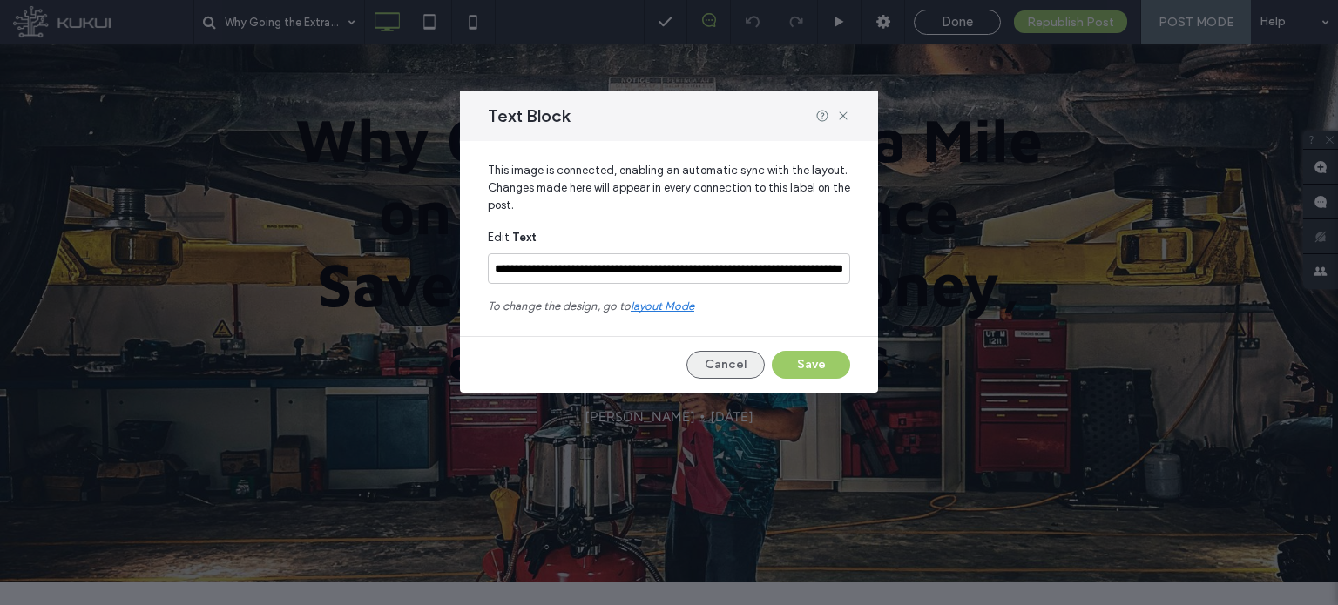
click at [729, 369] on button "Cancel" at bounding box center [725, 365] width 78 height 28
click at [721, 365] on button "Cancel" at bounding box center [725, 365] width 78 height 28
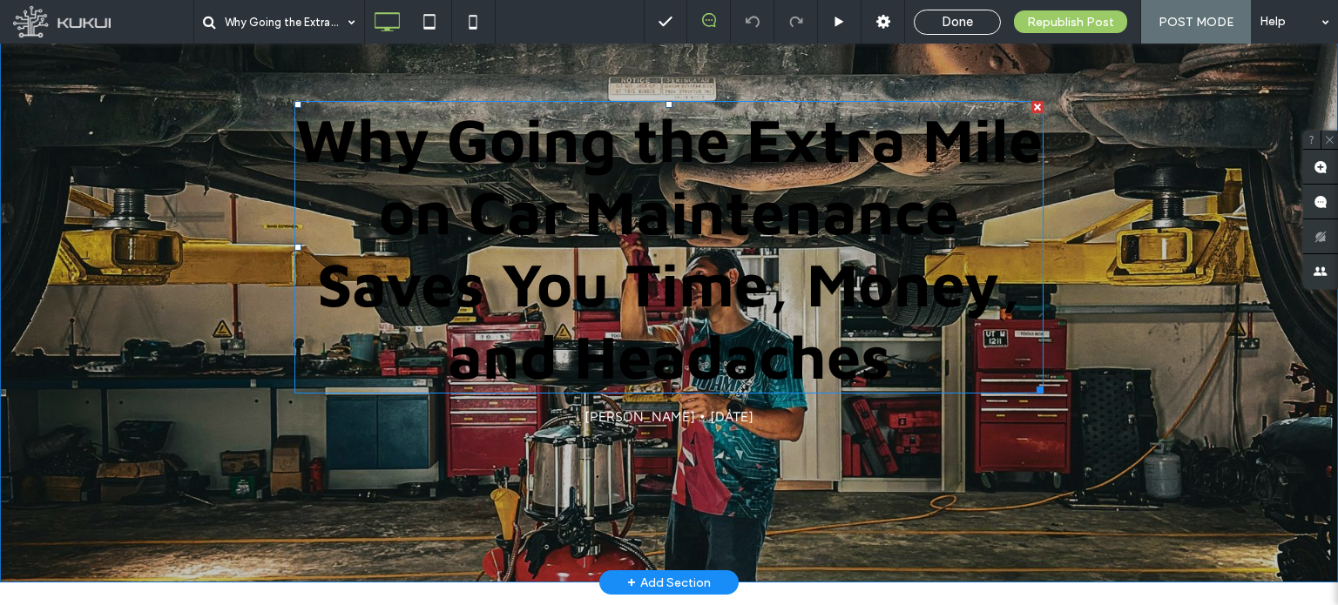
click at [957, 309] on h1 "Why Going the Extra Mile on Car Maintenance Saves You Time, Money, and Headaches" at bounding box center [668, 247] width 749 height 293
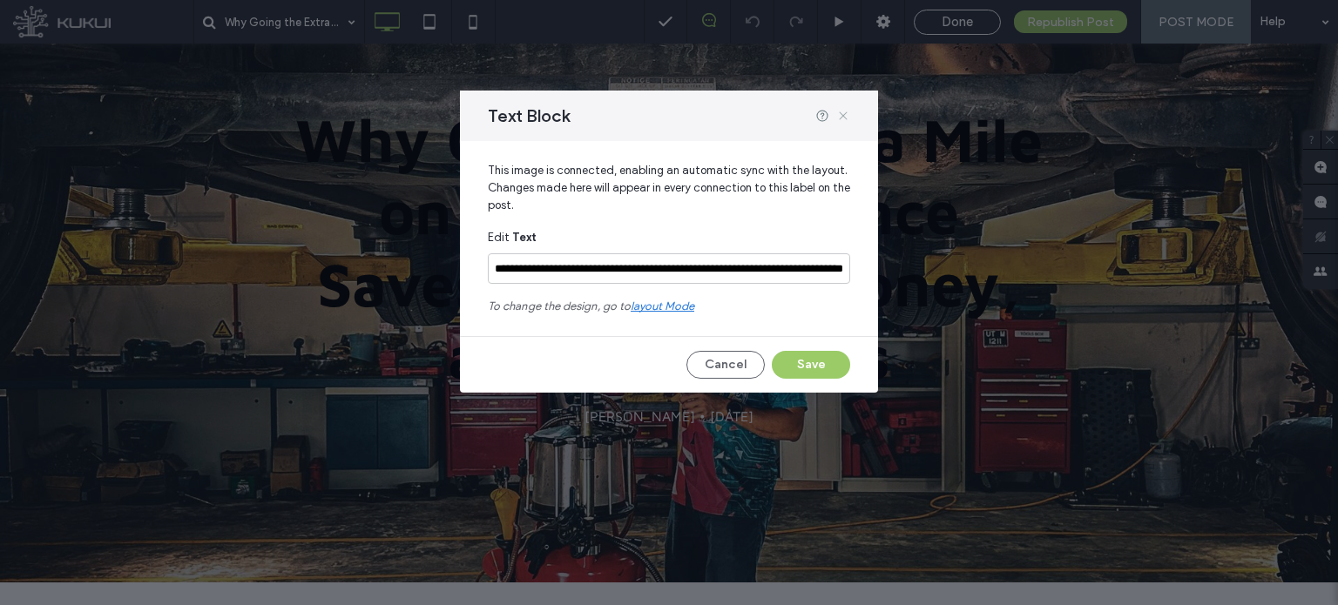
click at [842, 112] on icon at bounding box center [843, 116] width 14 height 14
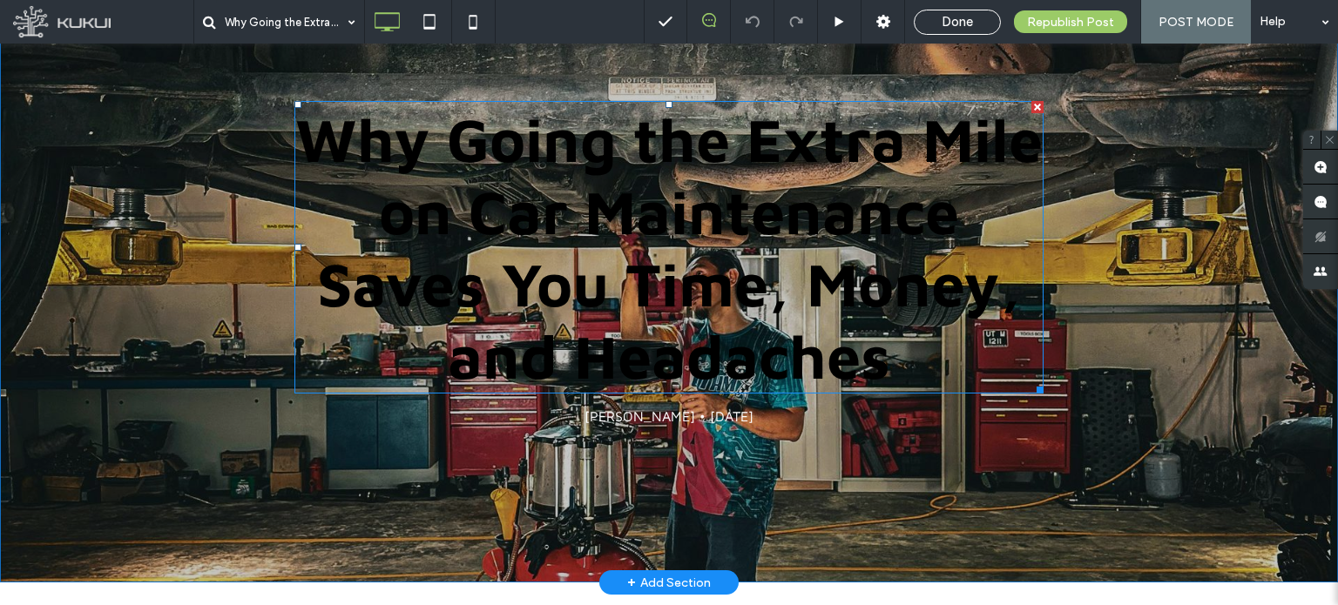
drag, startPoint x: 788, startPoint y: 198, endPoint x: 585, endPoint y: 204, distance: 203.1
click at [585, 204] on h1 "Why Going the Extra Mile on Car Maintenance Saves You Time, Money, and Headaches" at bounding box center [668, 247] width 749 height 293
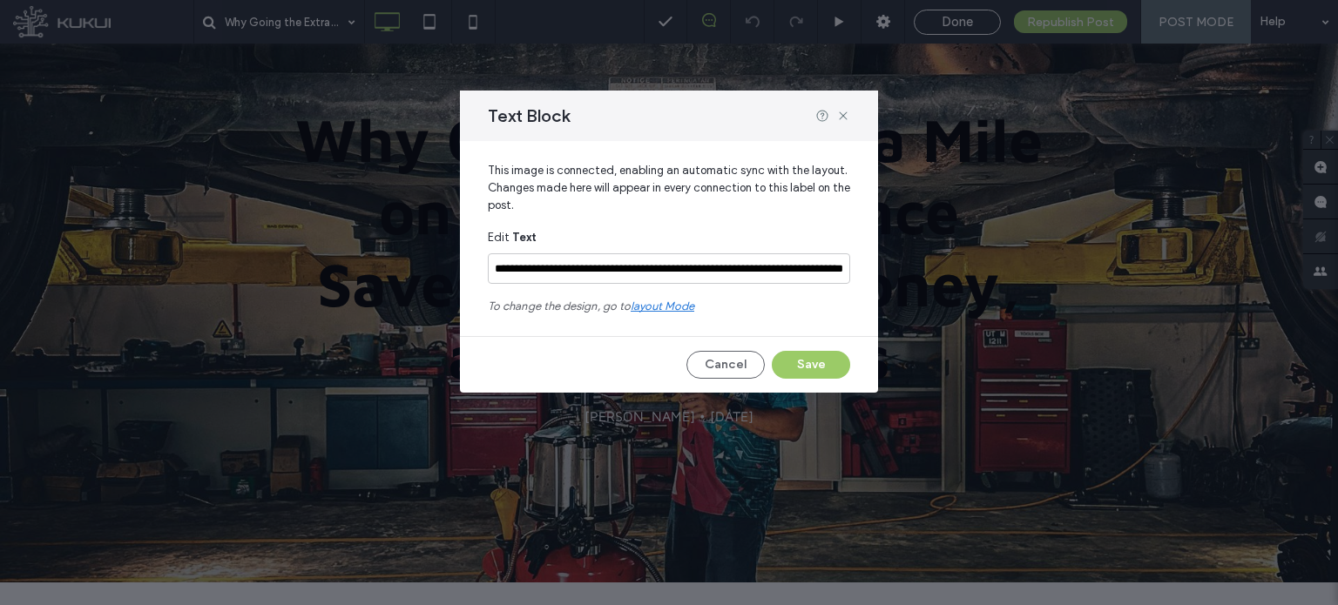
click at [664, 307] on span "layout mode" at bounding box center [663, 306] width 64 height 13
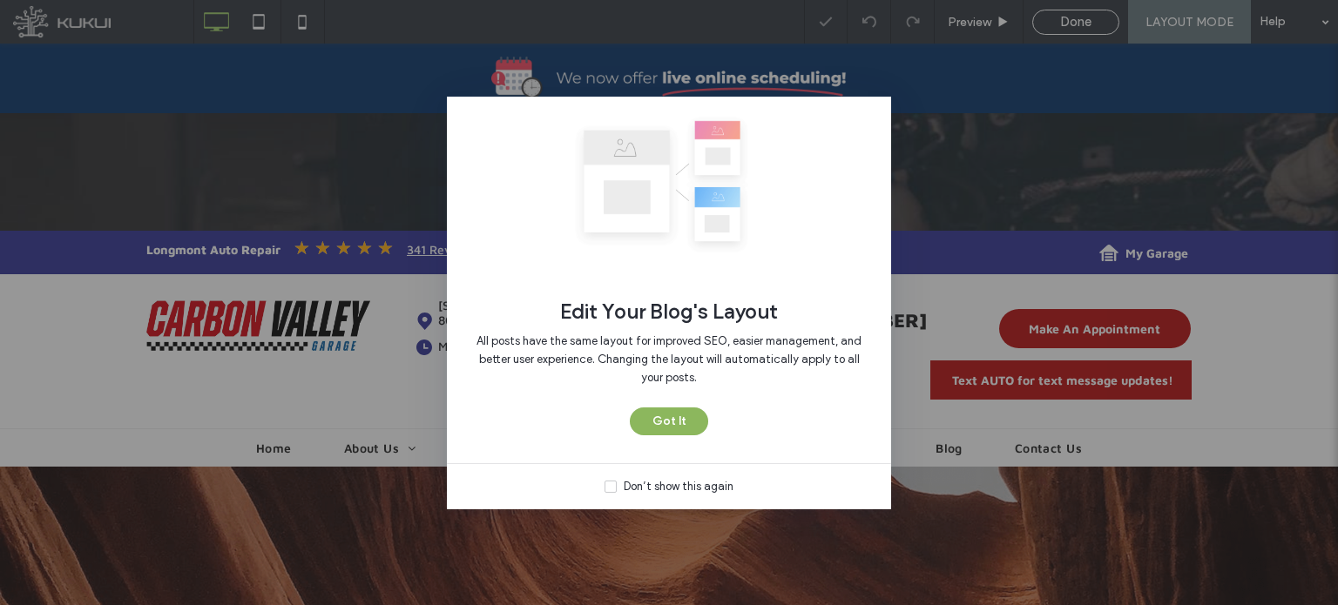
click at [676, 414] on button "Got It" at bounding box center [669, 422] width 78 height 28
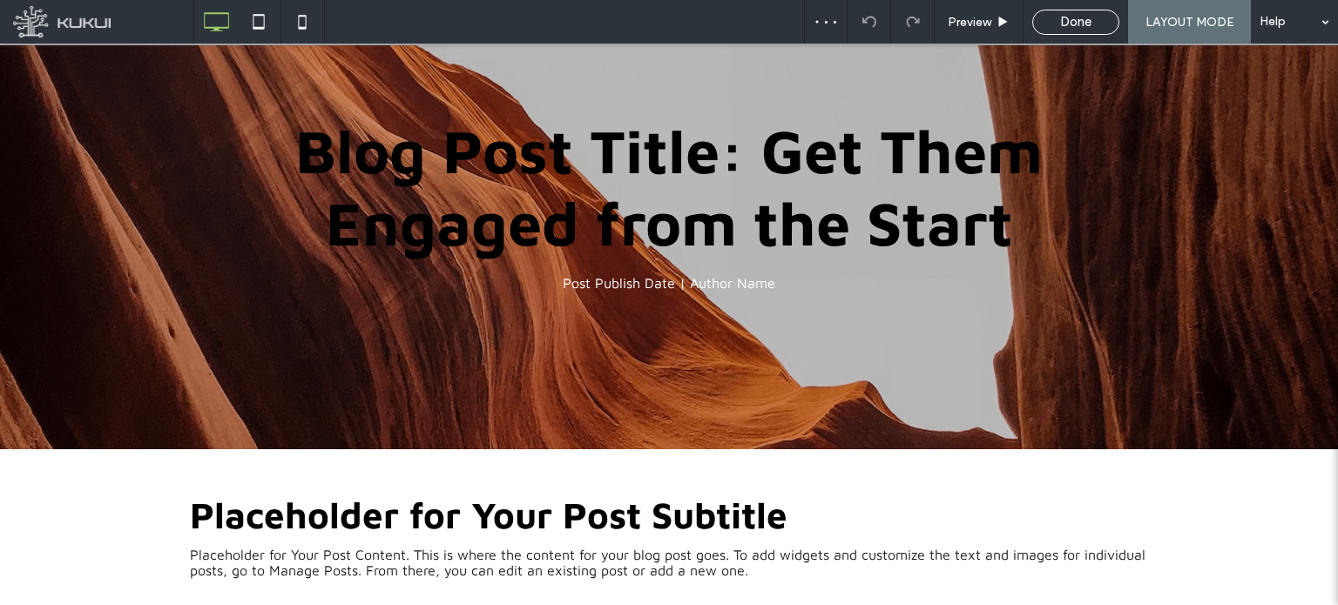
scroll to position [523, 0]
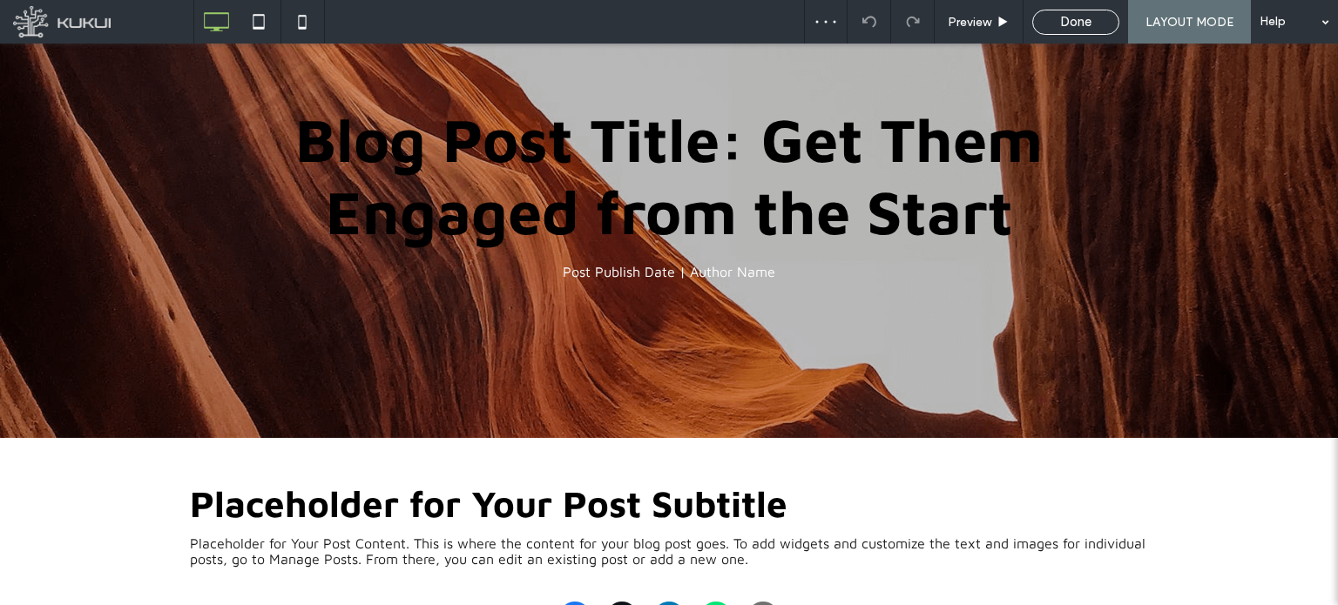
click at [729, 249] on h1 "Blog Post Title: Get Them Engaged from the Start" at bounding box center [668, 175] width 749 height 148
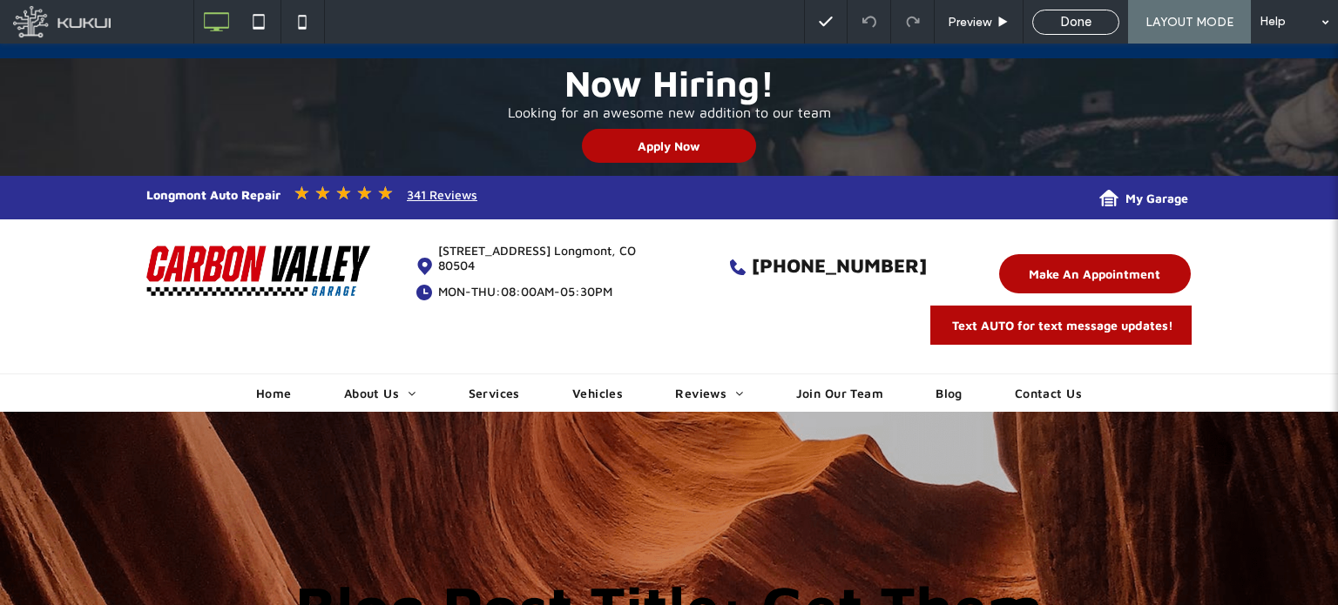
scroll to position [0, 0]
